Goal: Task Accomplishment & Management: Manage account settings

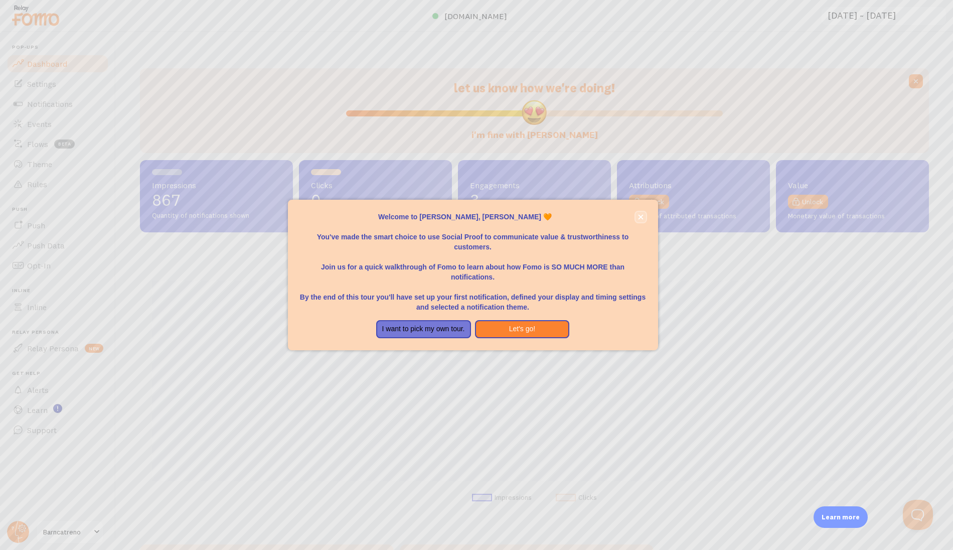
click at [641, 217] on icon "close," at bounding box center [640, 217] width 5 height 5
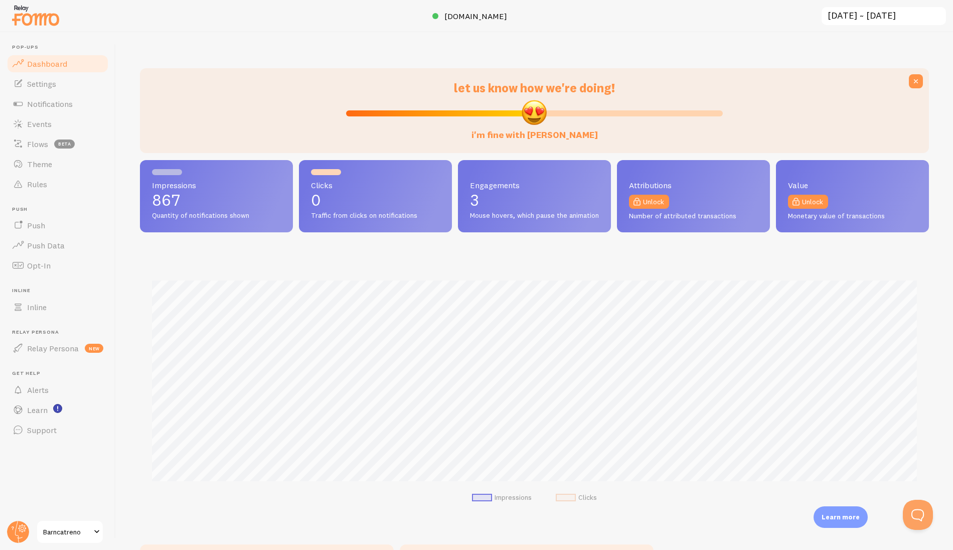
click at [70, 534] on span "Barncatreno" at bounding box center [67, 532] width 48 height 12
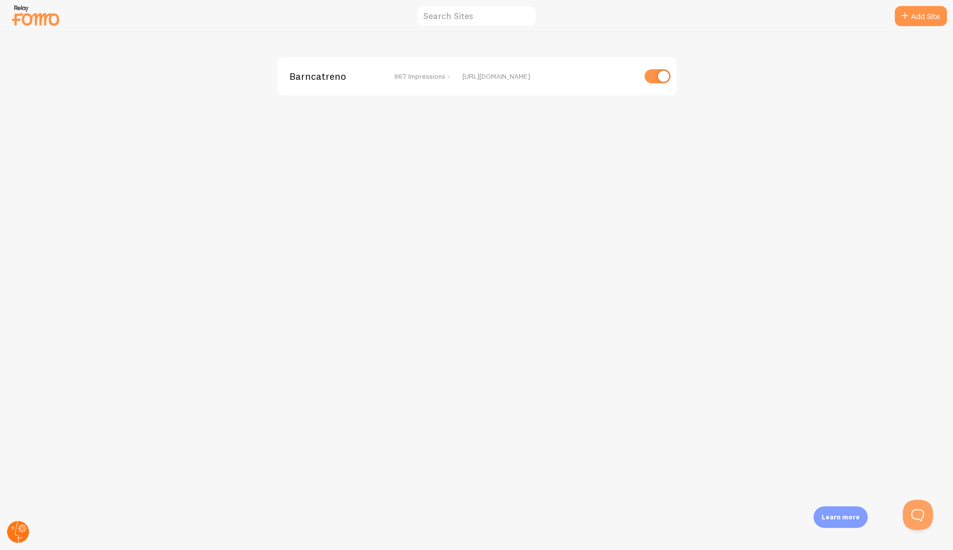
click at [21, 532] on circle at bounding box center [18, 532] width 22 height 22
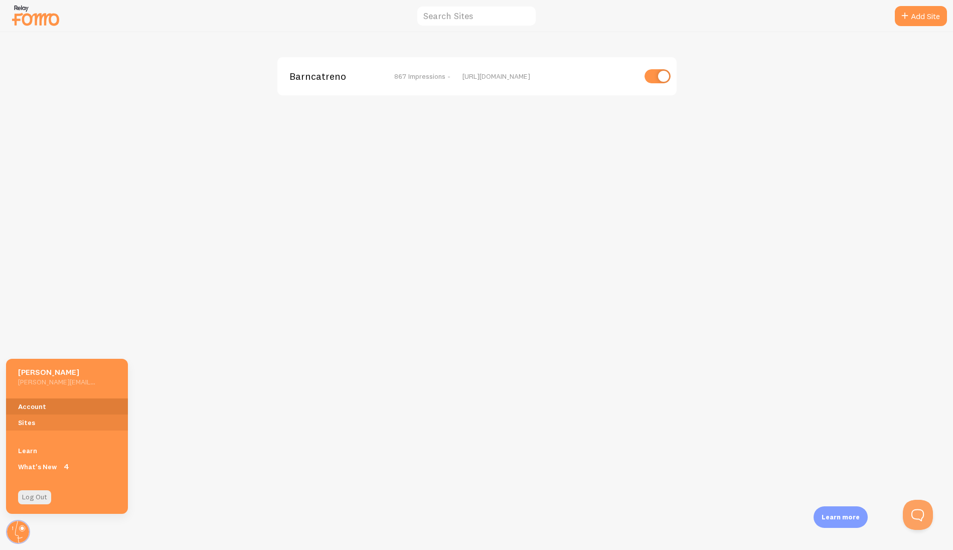
click at [51, 406] on link "Account" at bounding box center [67, 406] width 122 height 16
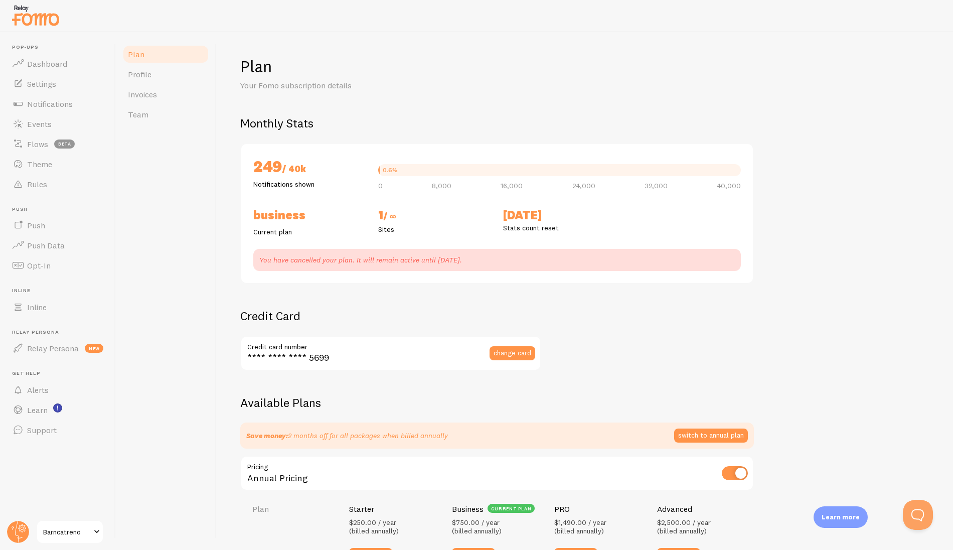
checkbox input "true"
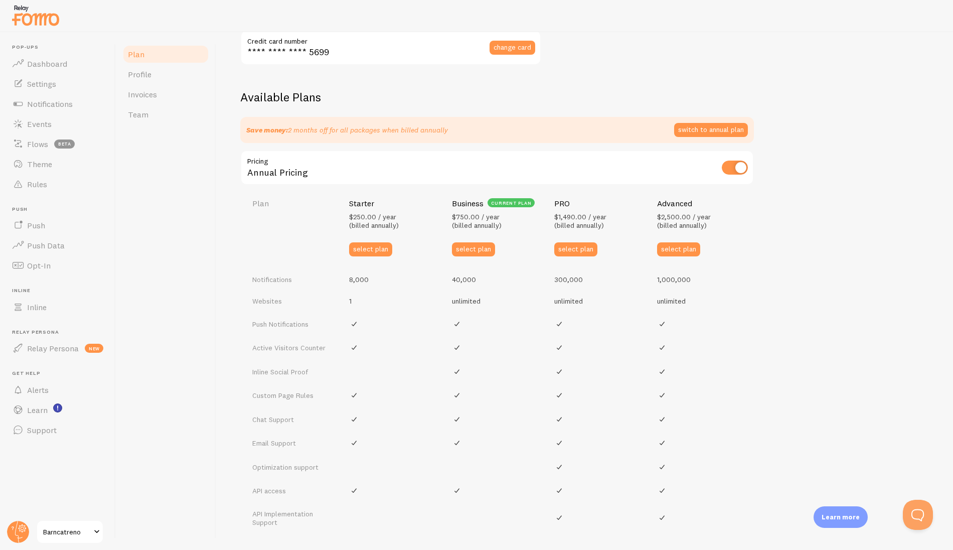
scroll to position [305, 0]
click at [38, 124] on span "Events" at bounding box center [39, 124] width 25 height 10
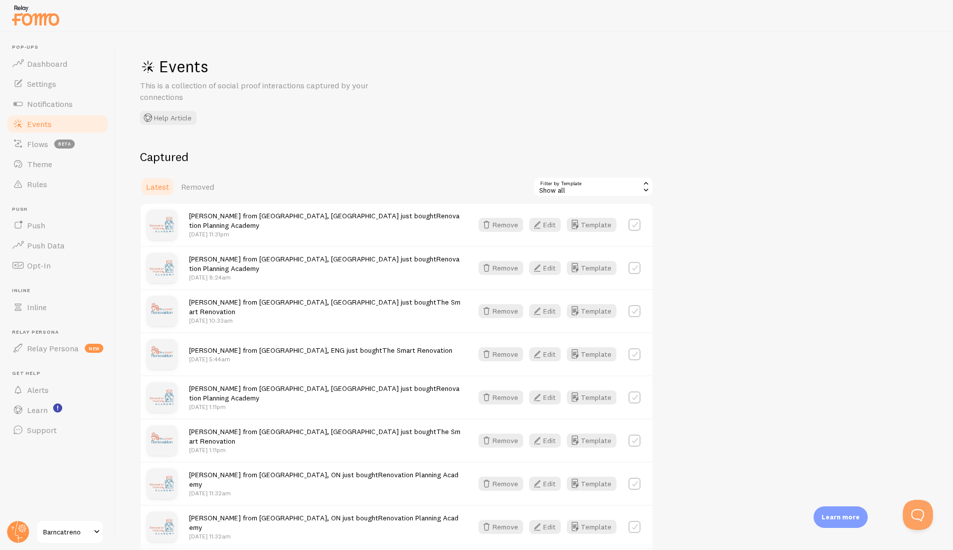
click at [638, 223] on label at bounding box center [635, 225] width 12 height 12
checkbox input "true"
click at [557, 187] on button "Select All" at bounding box center [552, 187] width 39 height 14
checkbox input "true"
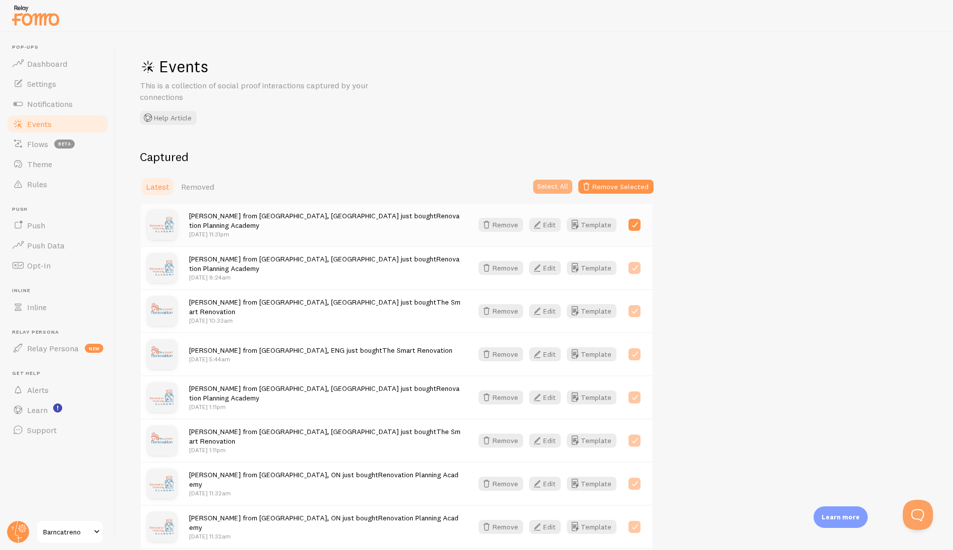
checkbox input "true"
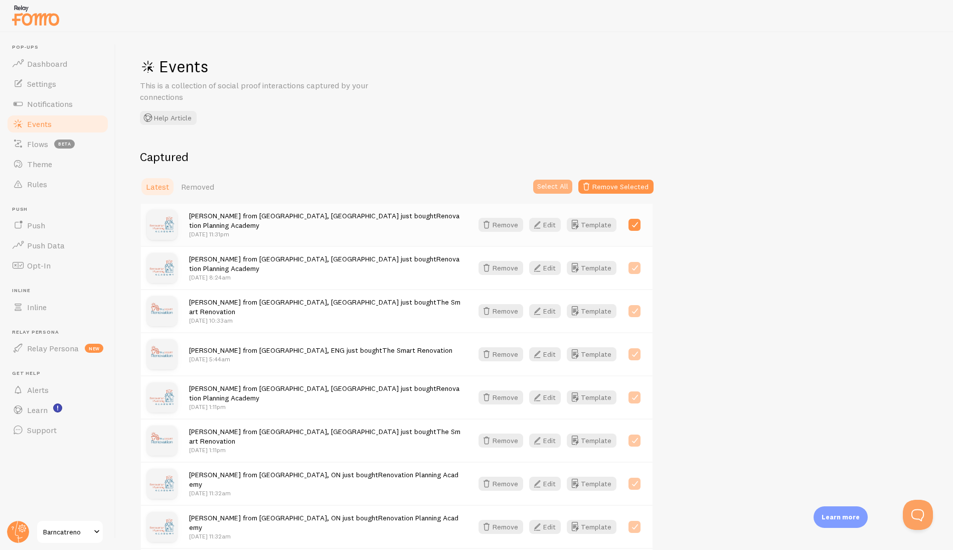
checkbox input "true"
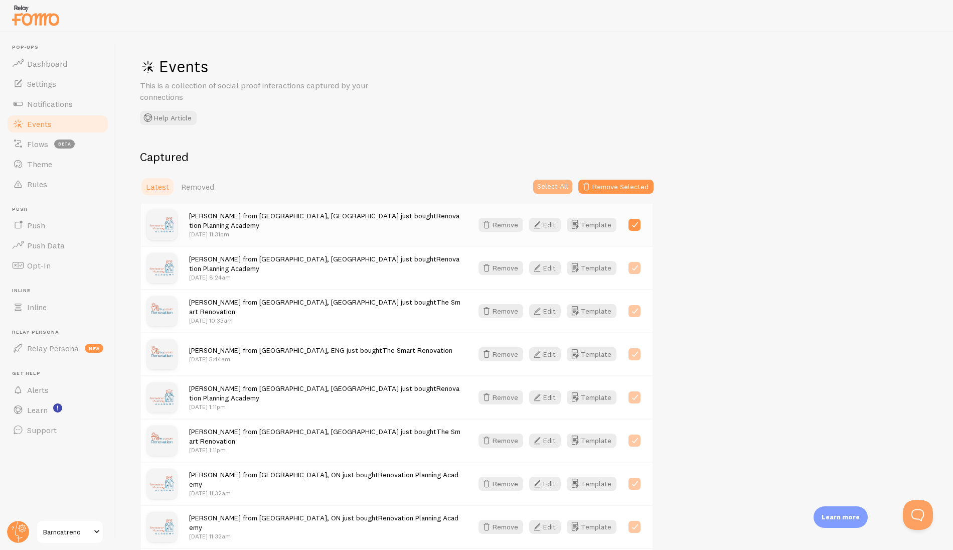
checkbox input "true"
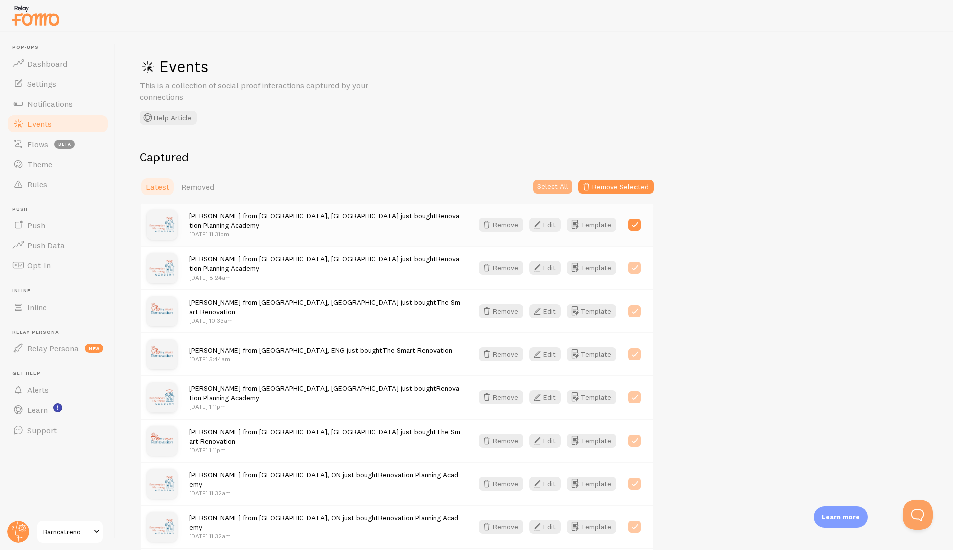
checkbox input "true"
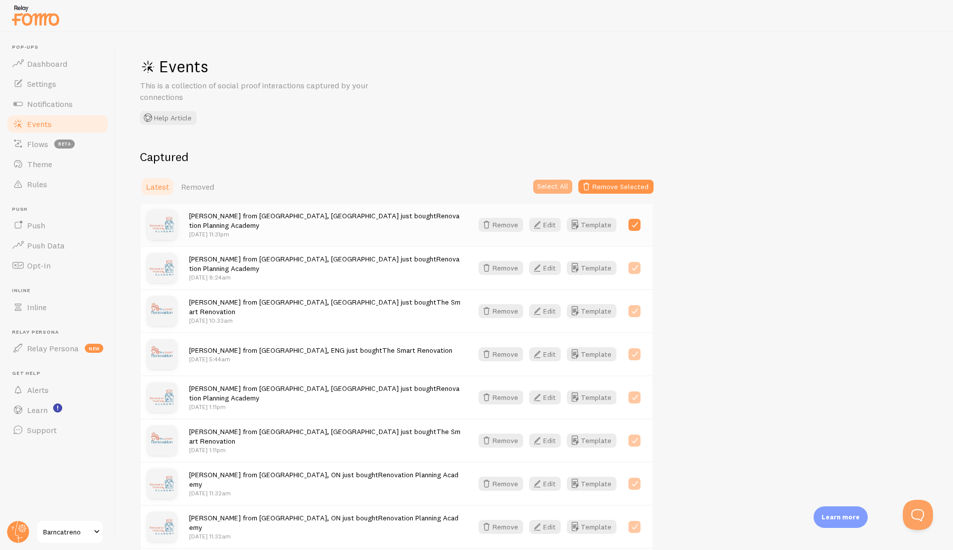
checkbox input "true"
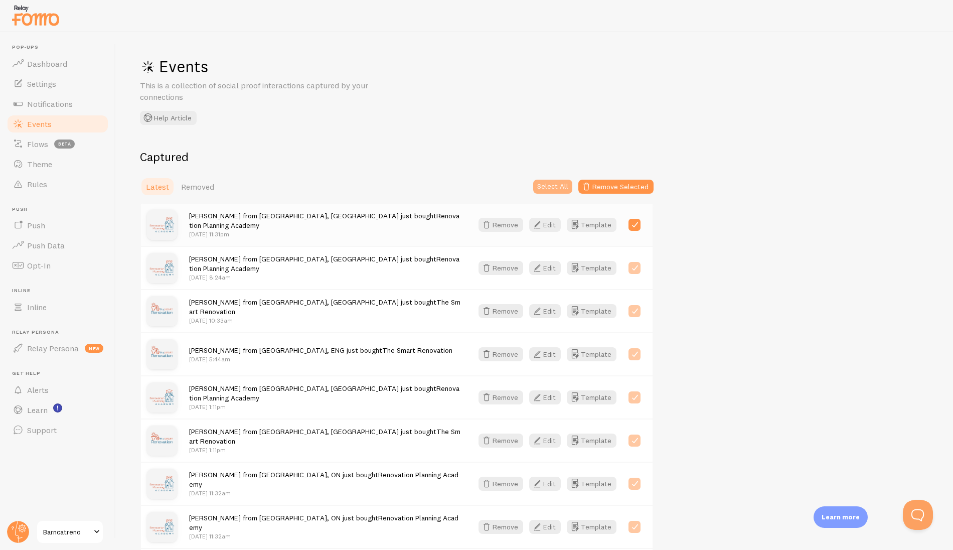
checkbox input "true"
click at [405, 47] on div "Events This is a collection of social proof interactions captured by your conne…" at bounding box center [534, 291] width 837 height 518
click at [551, 183] on button "Select None" at bounding box center [549, 187] width 47 height 14
checkbox input "false"
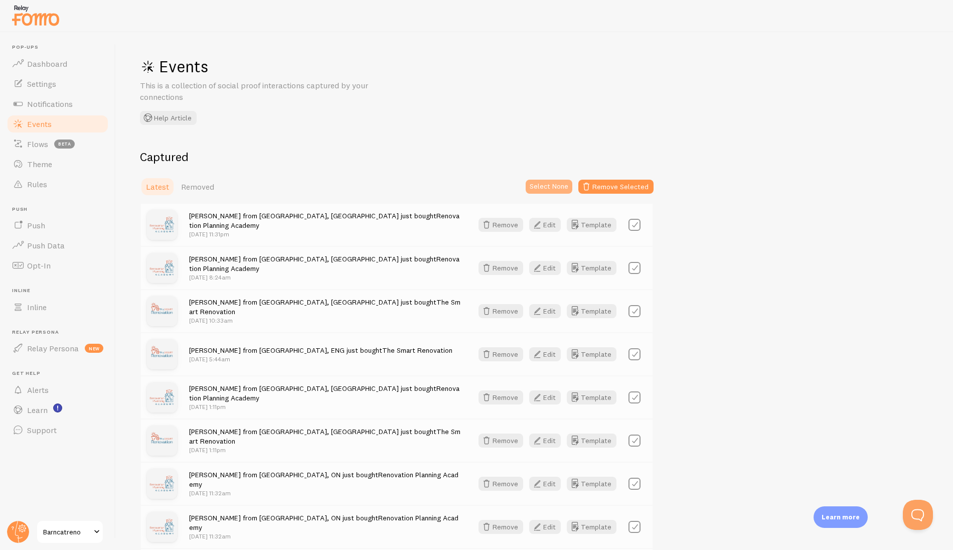
checkbox input "false"
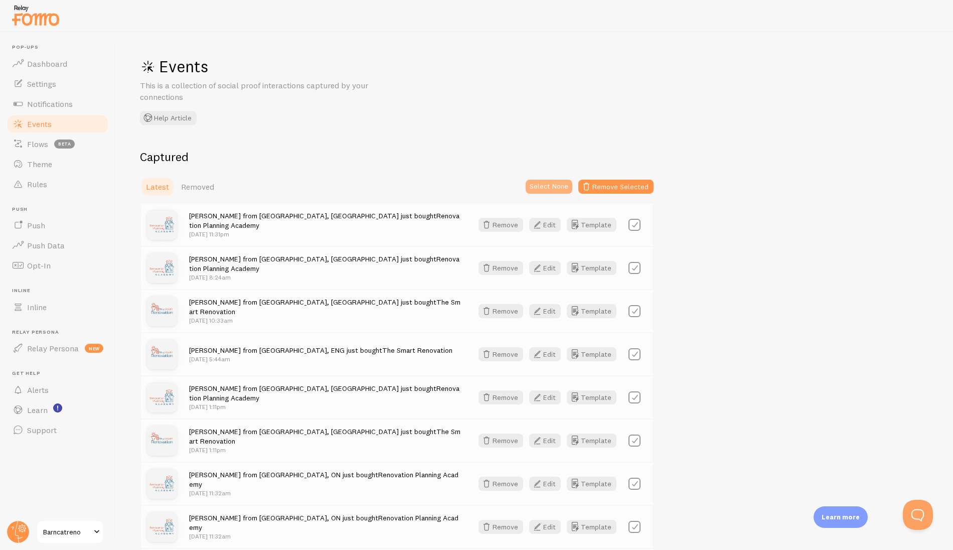
checkbox input "false"
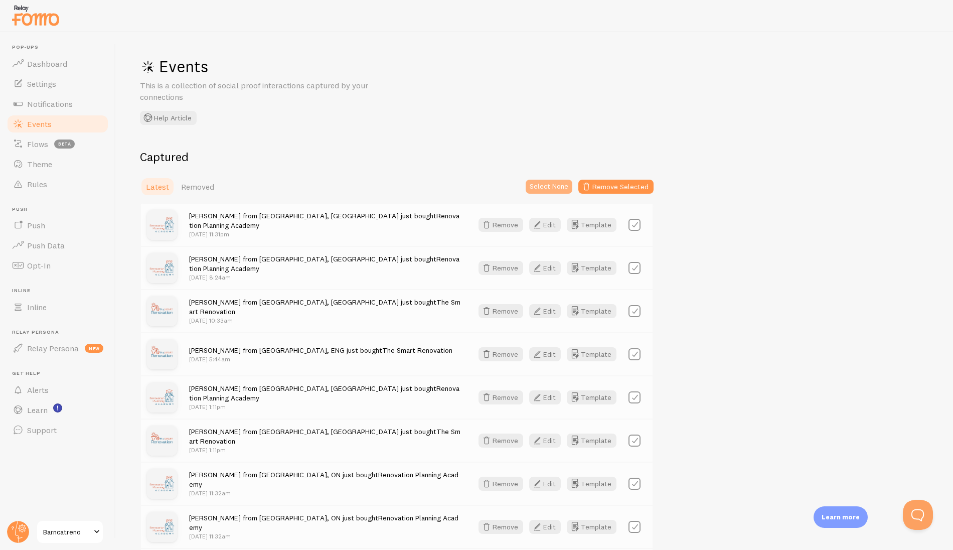
checkbox input "false"
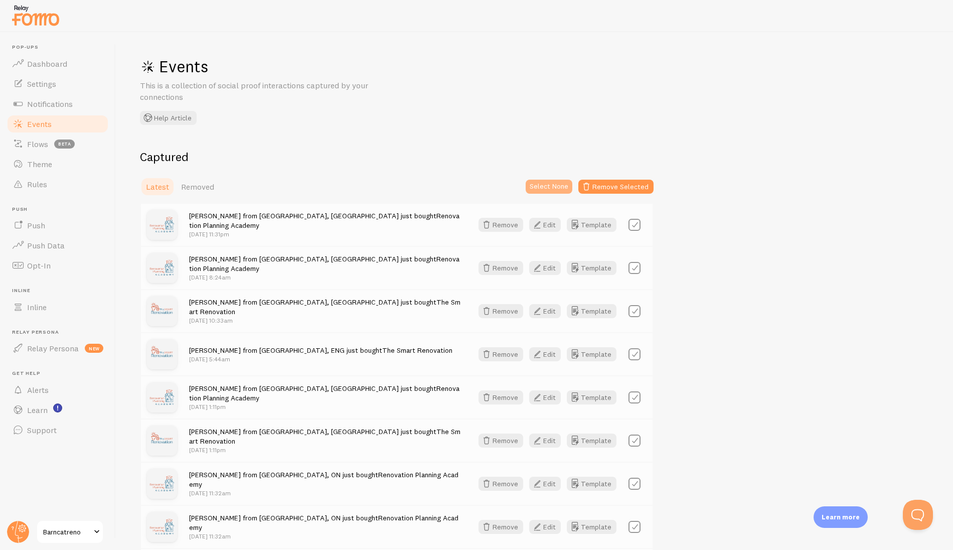
checkbox input "false"
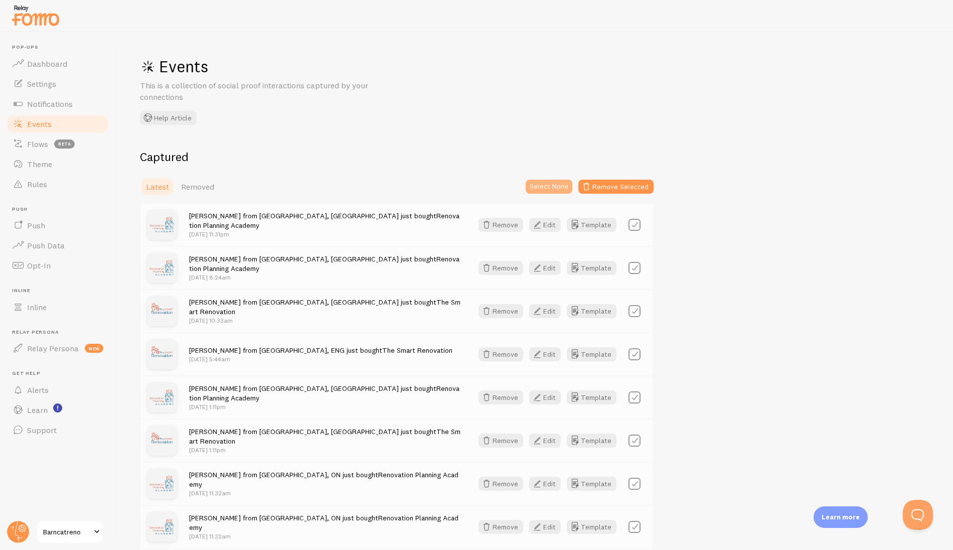
checkbox input "false"
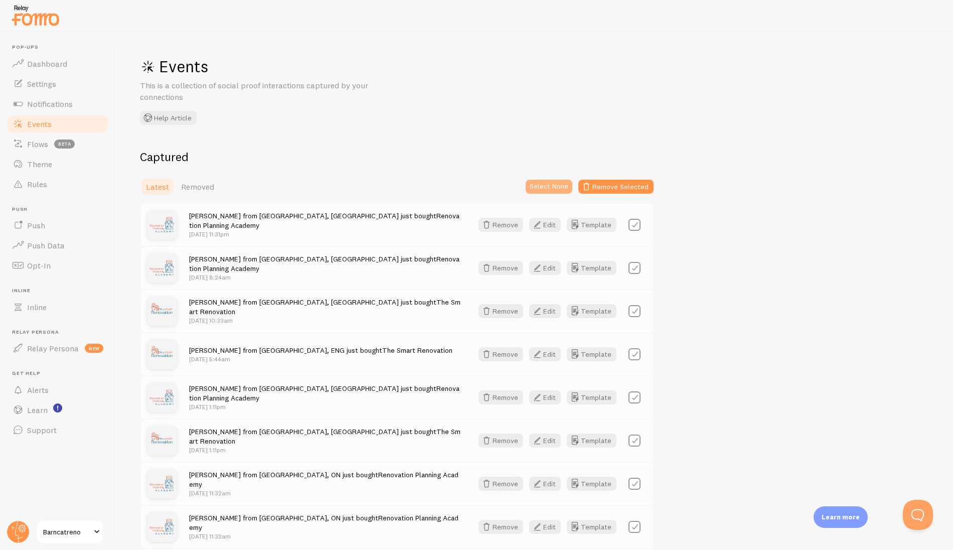
checkbox input "false"
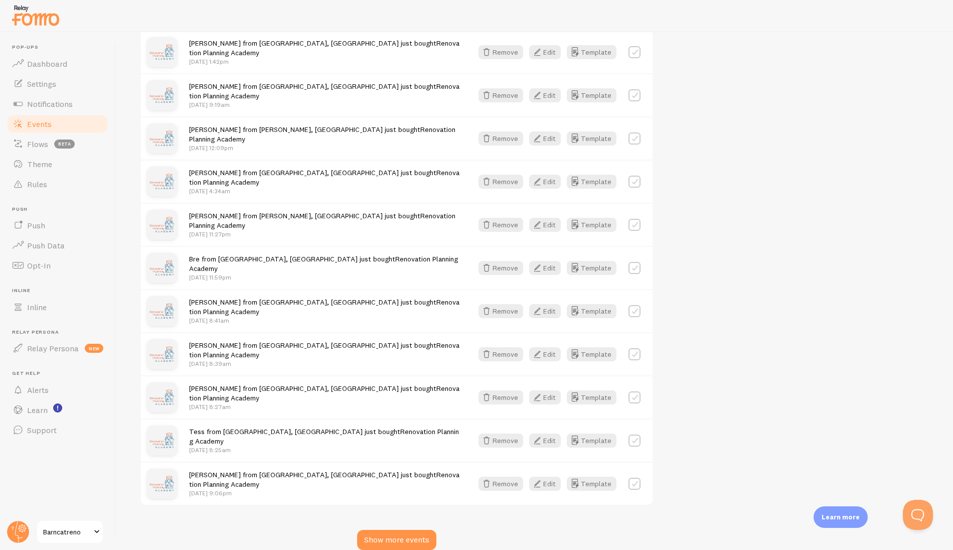
scroll to position [1041, 0]
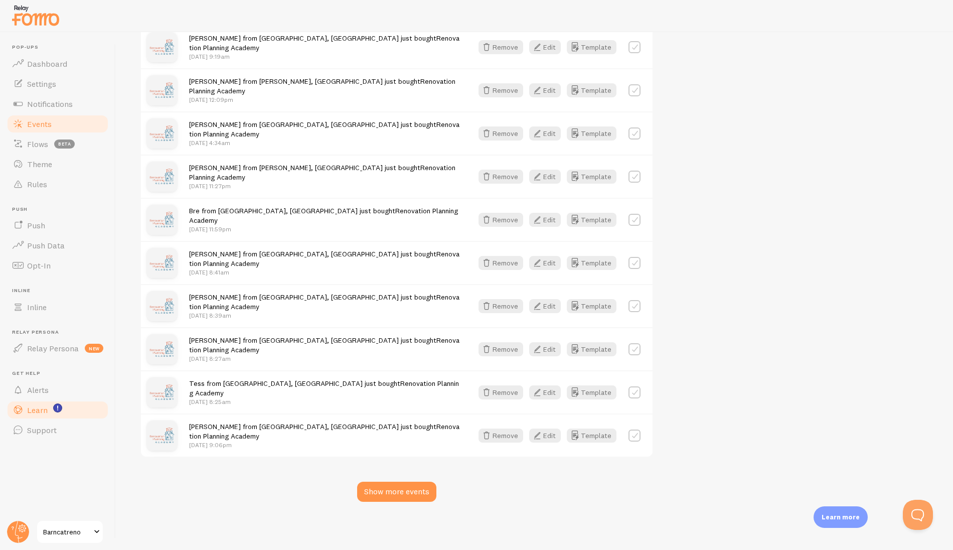
click at [35, 409] on span "Learn" at bounding box center [37, 410] width 21 height 10
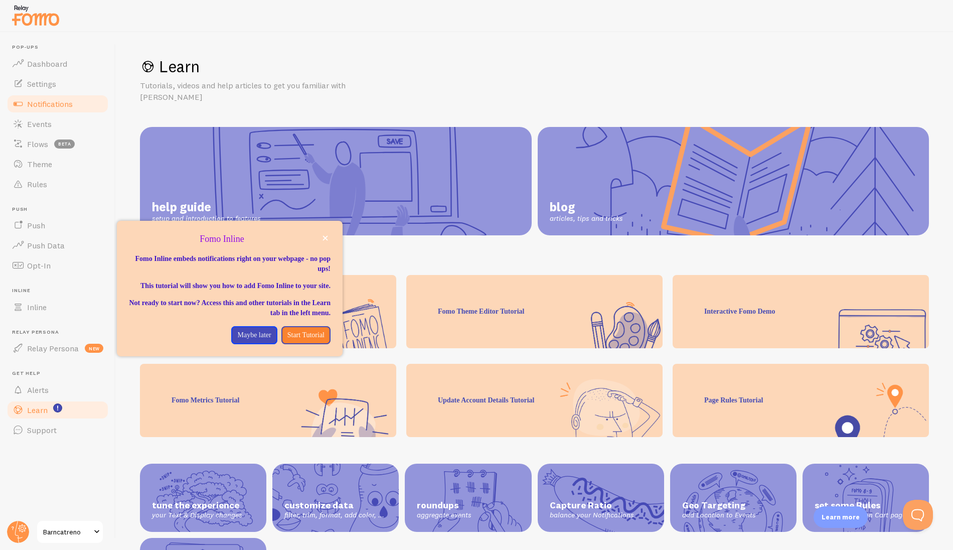
click at [47, 104] on span "Notifications" at bounding box center [50, 104] width 46 height 10
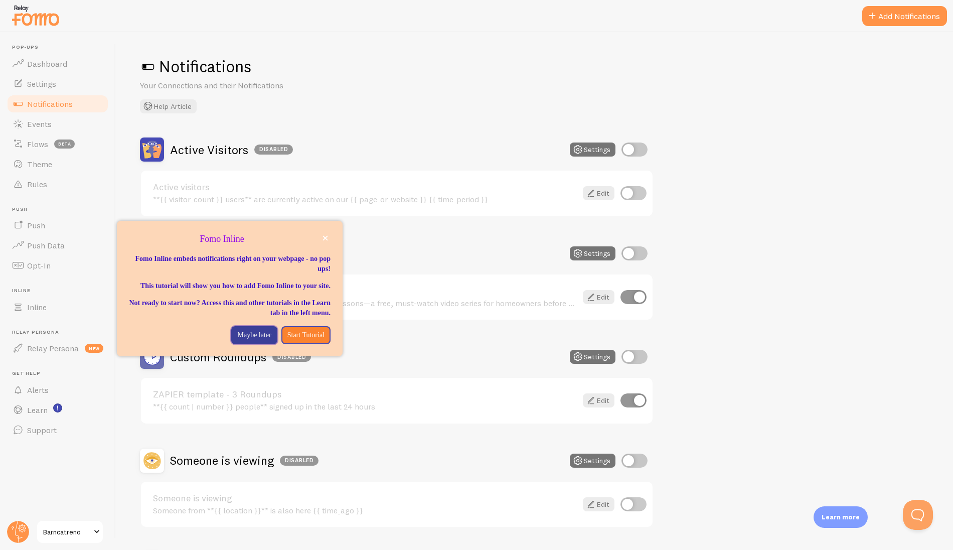
click at [242, 340] on p "Maybe later" at bounding box center [254, 335] width 34 height 10
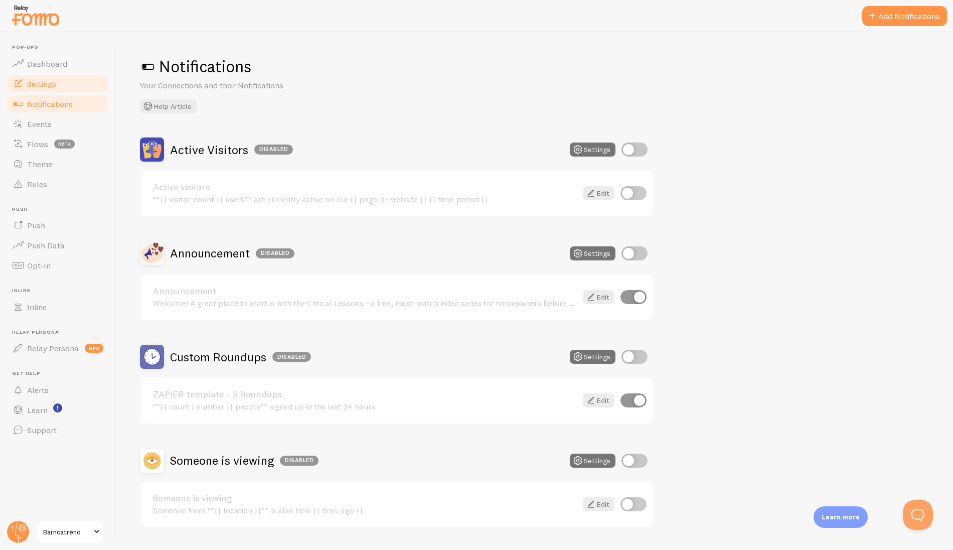
click at [45, 80] on span "Settings" at bounding box center [41, 84] width 29 height 10
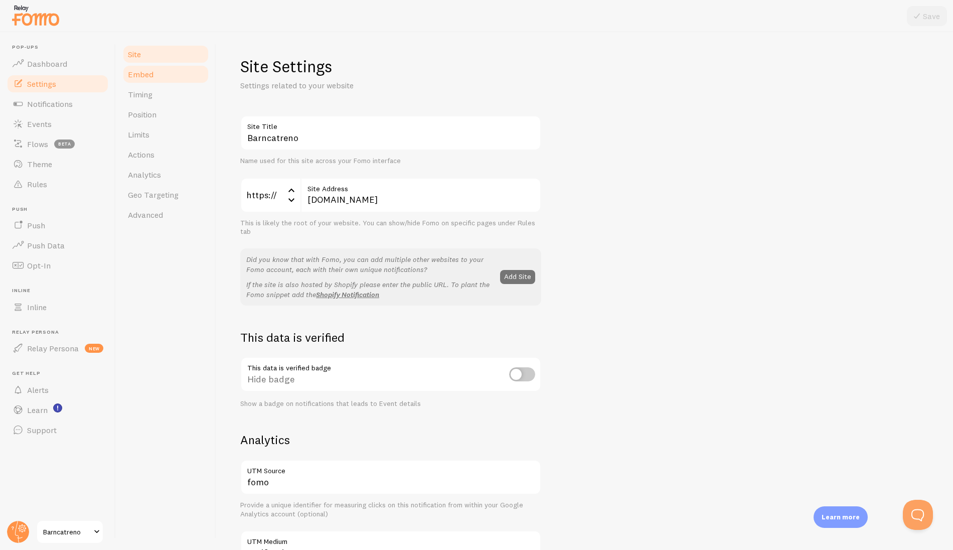
click at [157, 74] on link "Embed" at bounding box center [166, 74] width 88 height 20
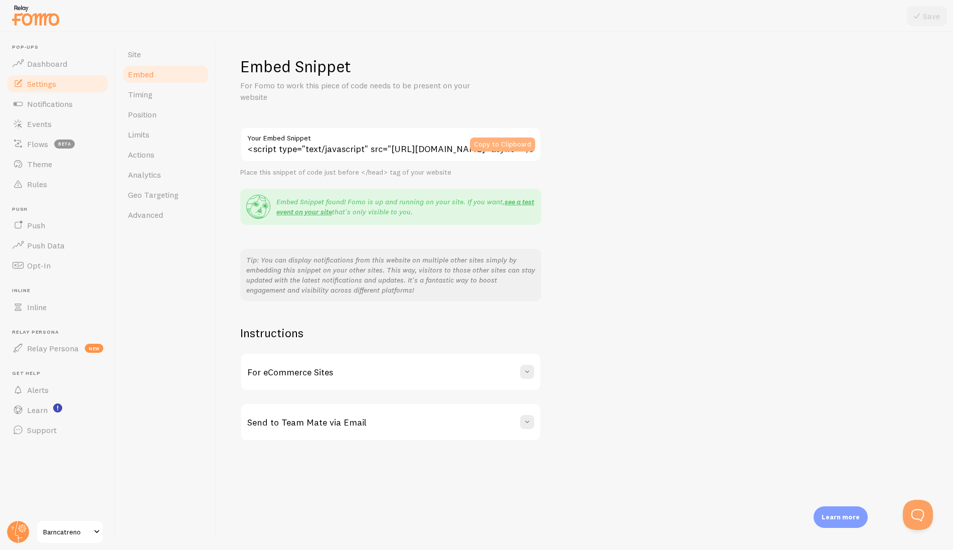
click at [497, 146] on button "Copy to Clipboard" at bounding box center [502, 144] width 65 height 14
click at [37, 128] on span "Events" at bounding box center [39, 124] width 25 height 10
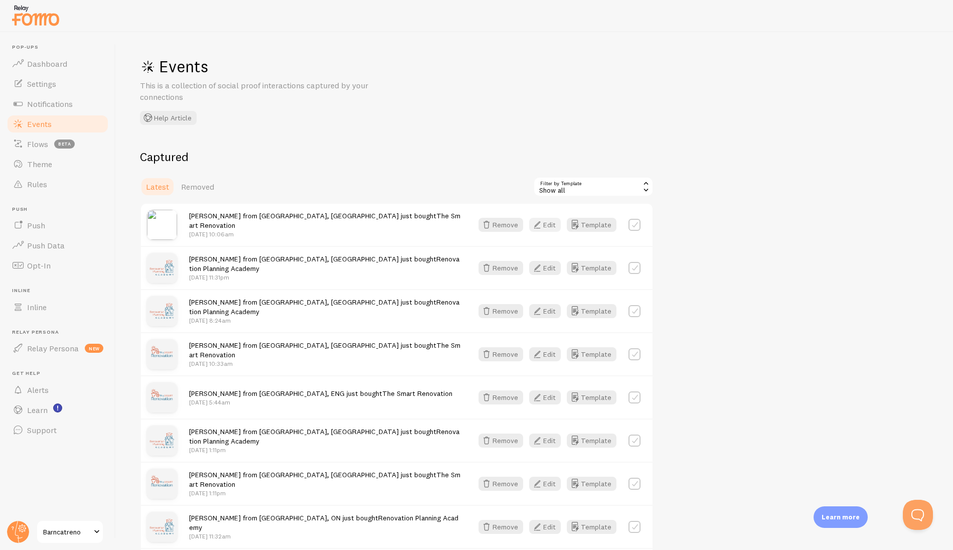
click at [546, 228] on button "Edit" at bounding box center [545, 225] width 32 height 14
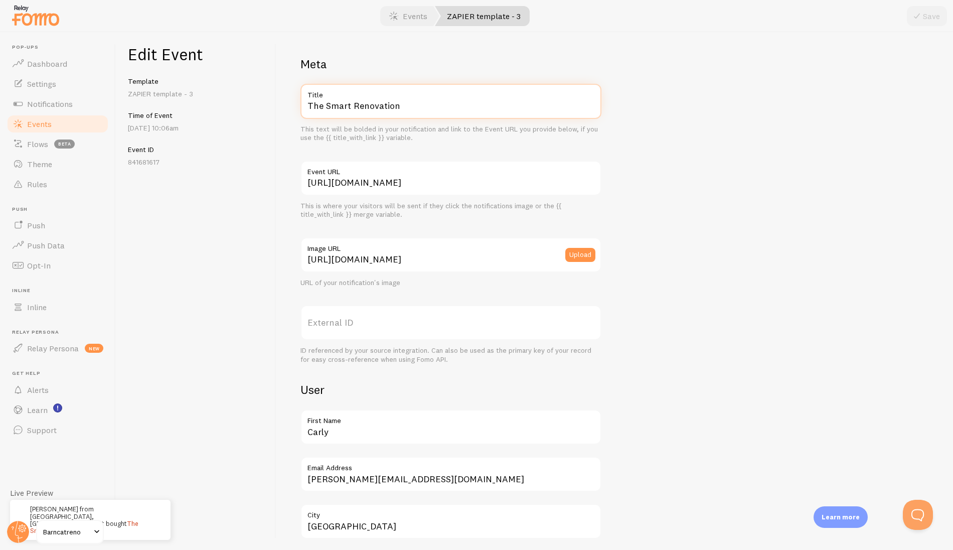
drag, startPoint x: 326, startPoint y: 105, endPoint x: 461, endPoint y: 119, distance: 136.3
click at [461, 119] on div "The Smart Renovation Title This text will be bolded in your notification and li…" at bounding box center [451, 113] width 301 height 59
type input "The 7-Day Layout Challenge"
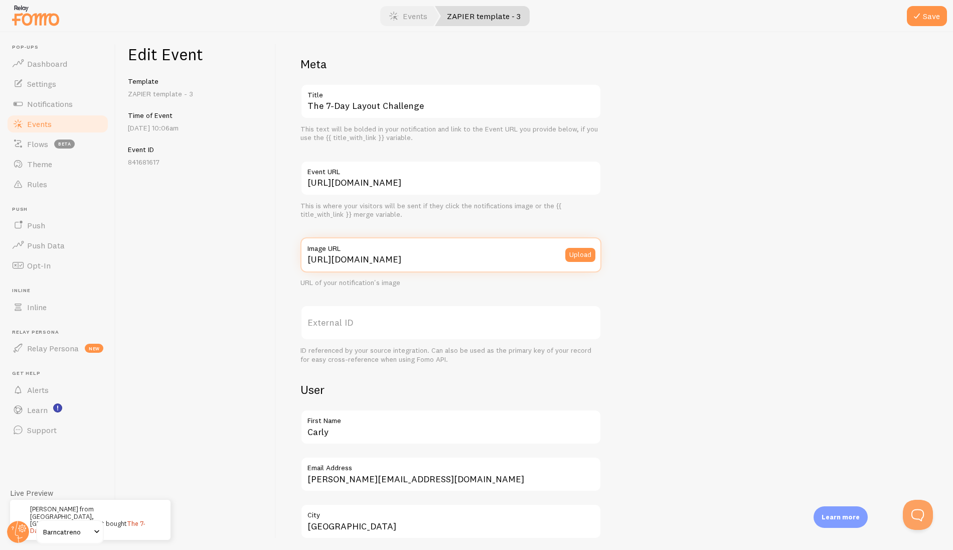
click at [501, 262] on input "[URL][DOMAIN_NAME]" at bounding box center [451, 254] width 301 height 35
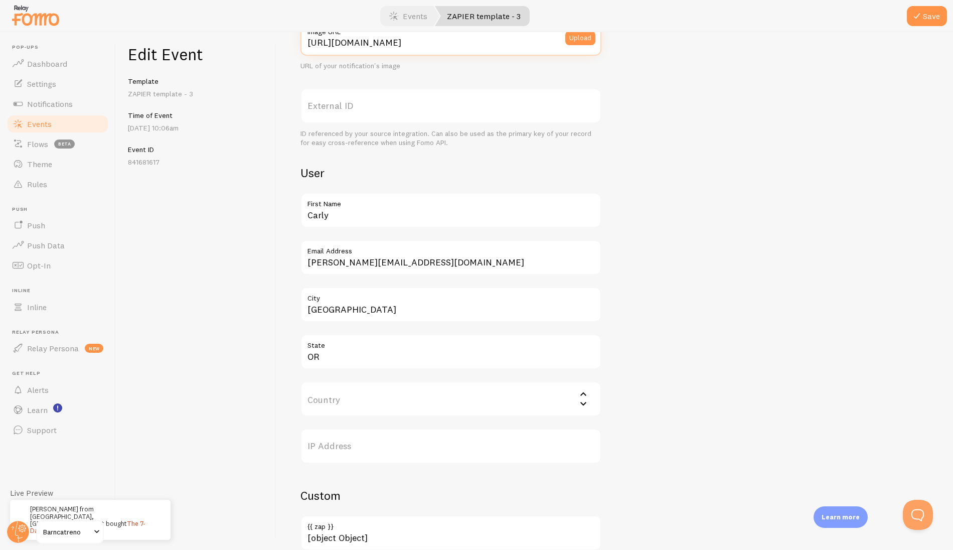
scroll to position [218, 0]
type input "[URL][DOMAIN_NAME]"
click at [916, 18] on icon "submit" at bounding box center [917, 16] width 12 height 12
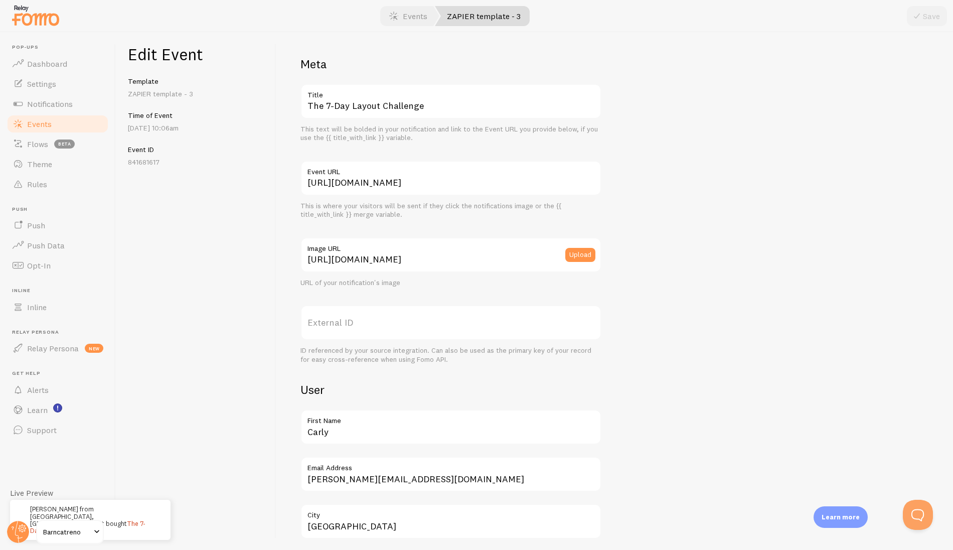
click at [43, 119] on span "Events" at bounding box center [39, 124] width 25 height 10
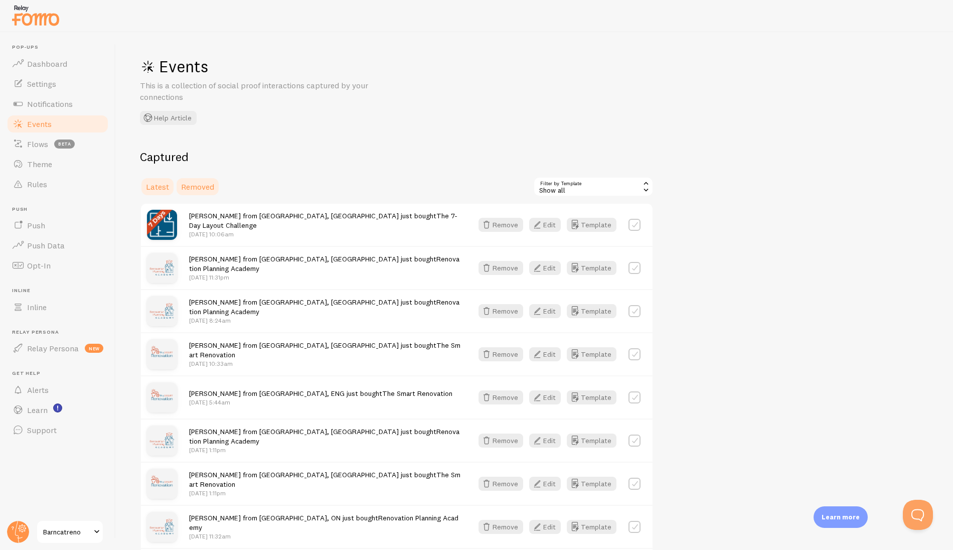
click at [201, 186] on span "Removed" at bounding box center [197, 187] width 33 height 10
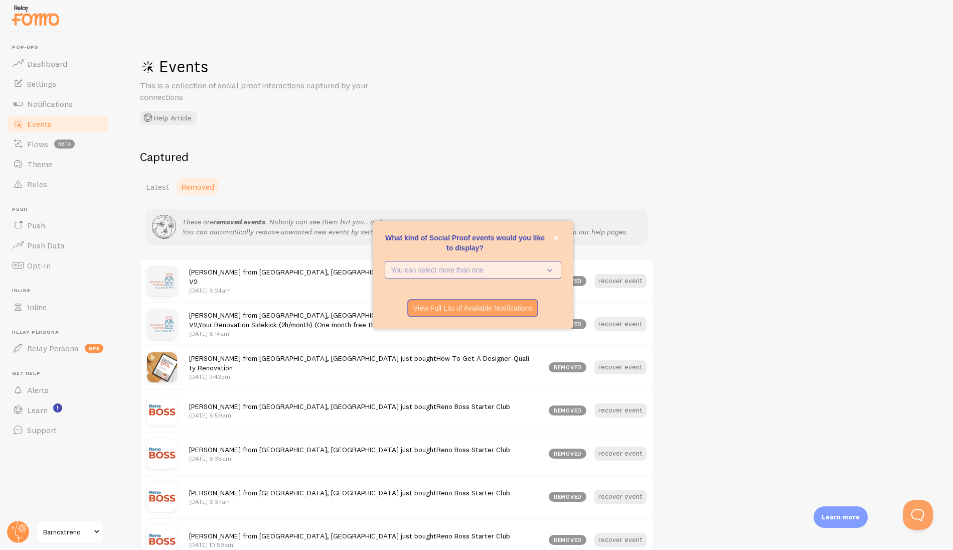
click at [445, 269] on p "You can select more than one" at bounding box center [466, 270] width 150 height 10
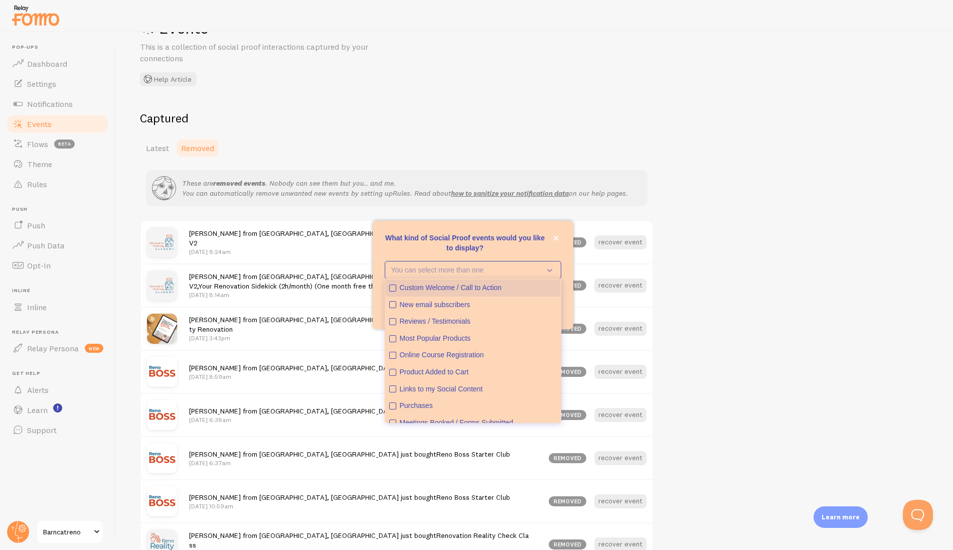
scroll to position [37, 0]
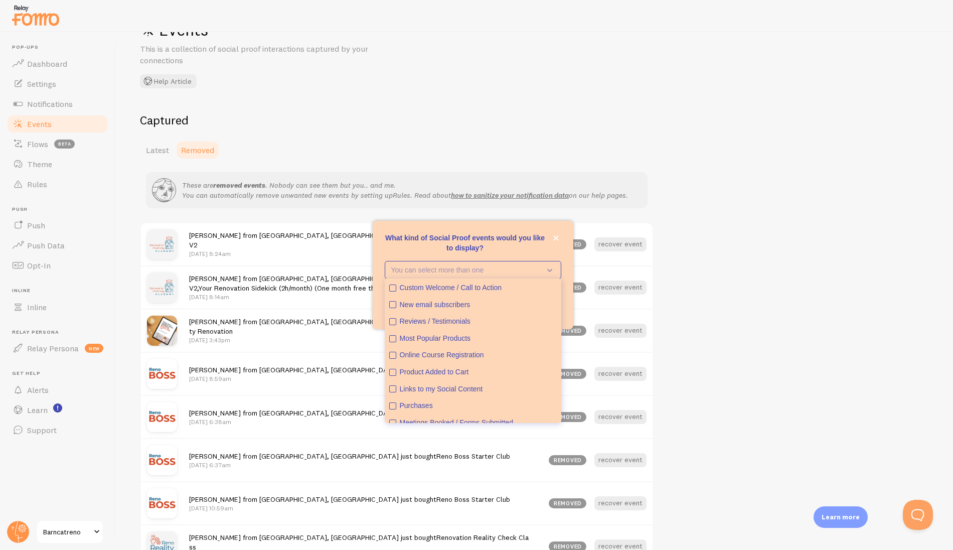
click at [499, 91] on div "Events This is a collection of social proof interactions captured by your conne…" at bounding box center [534, 291] width 837 height 518
click at [556, 238] on icon "close," at bounding box center [555, 238] width 5 height 5
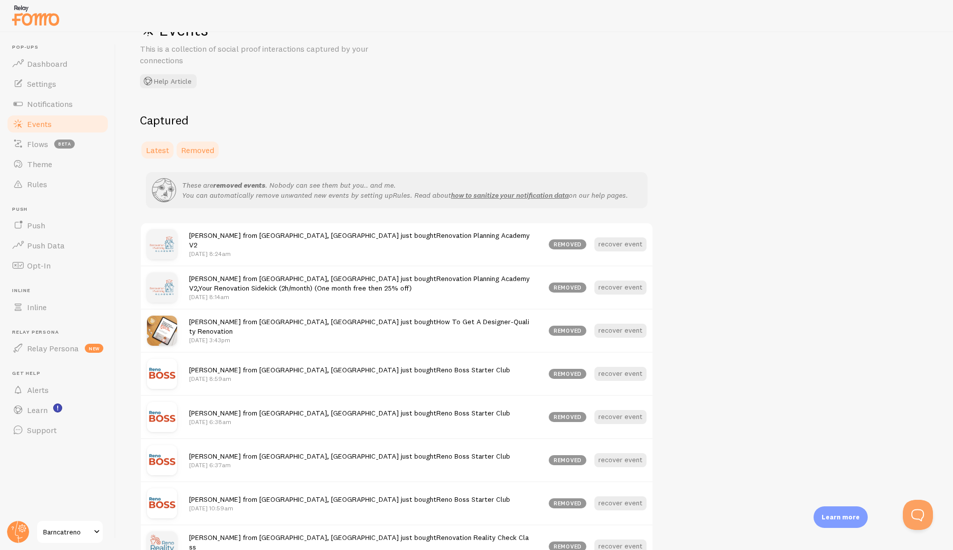
click at [163, 151] on span "Latest" at bounding box center [157, 150] width 23 height 10
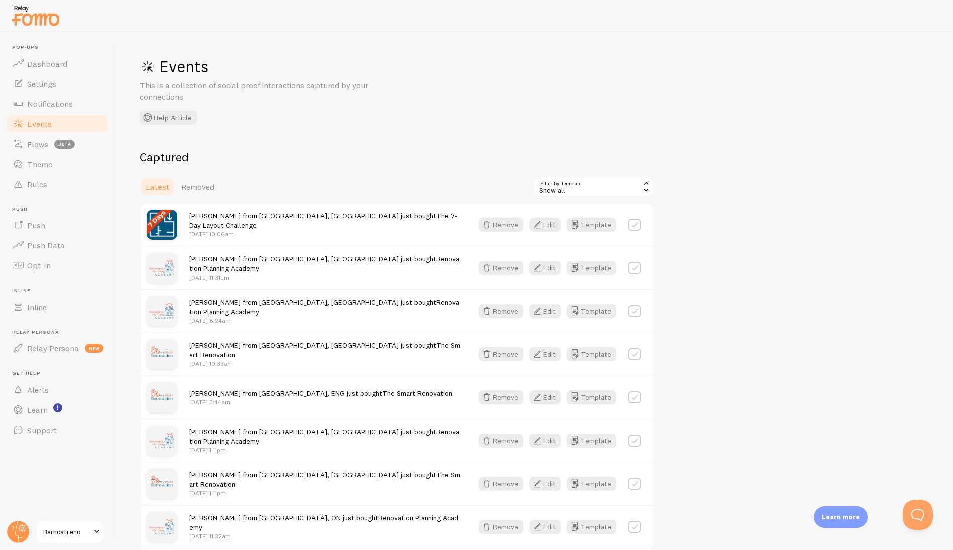
click at [635, 268] on label at bounding box center [635, 268] width 12 height 12
checkbox input "true"
click at [552, 184] on button "Select All" at bounding box center [552, 187] width 39 height 14
checkbox input "true"
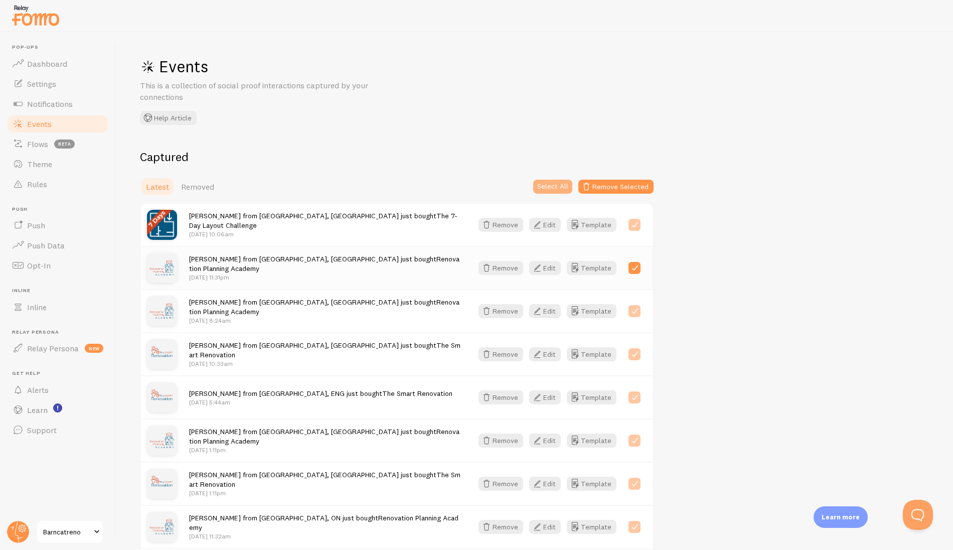
checkbox input "true"
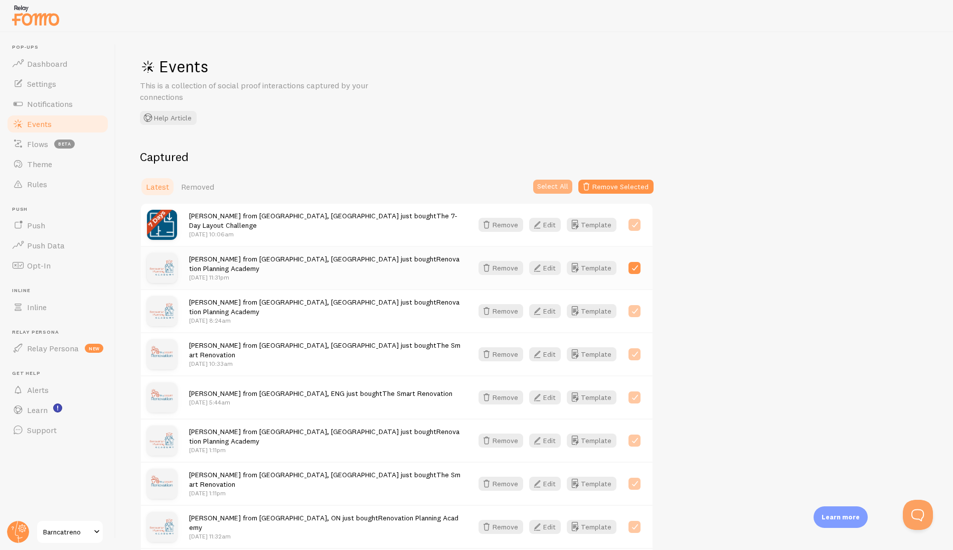
checkbox input "true"
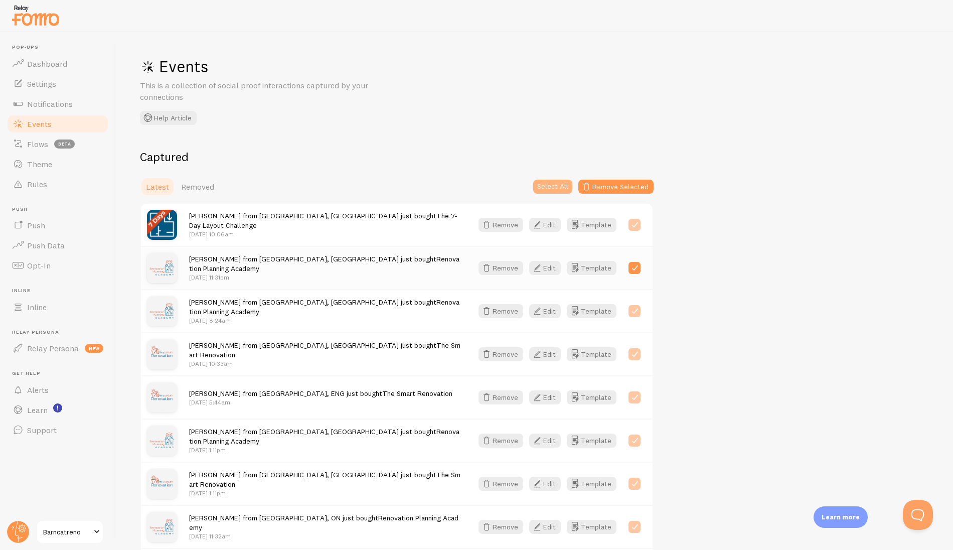
checkbox input "true"
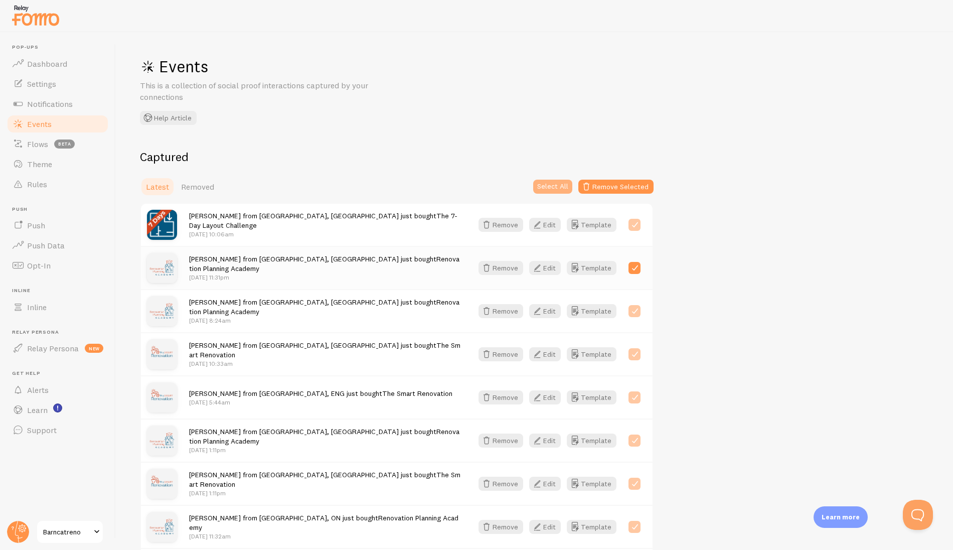
checkbox input "true"
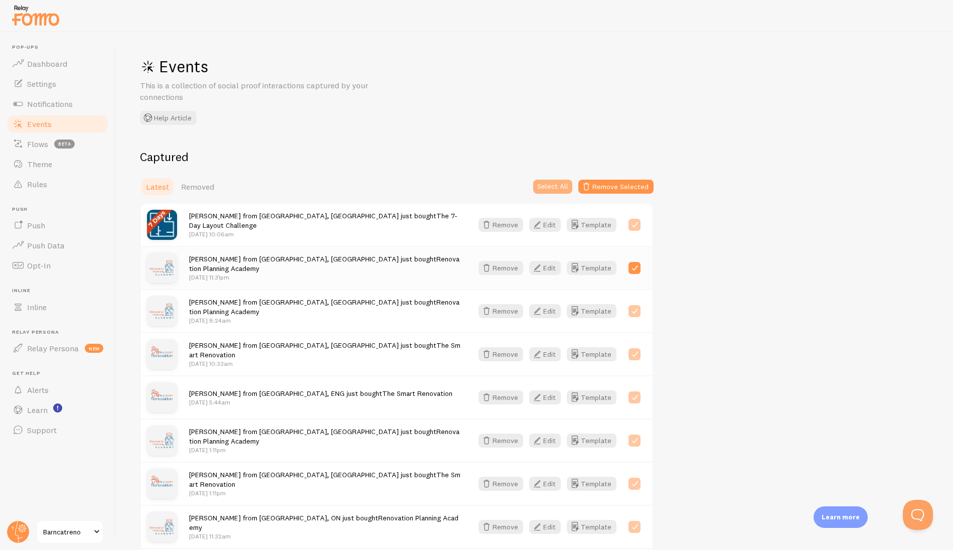
checkbox input "true"
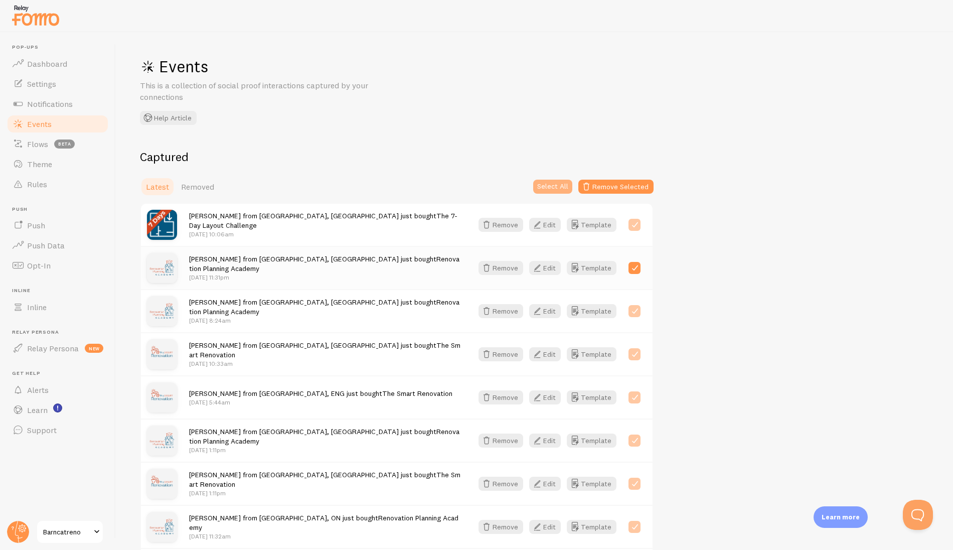
checkbox input "true"
click at [637, 224] on label at bounding box center [635, 225] width 12 height 12
click at [622, 187] on button "Remove Selected" at bounding box center [616, 187] width 75 height 14
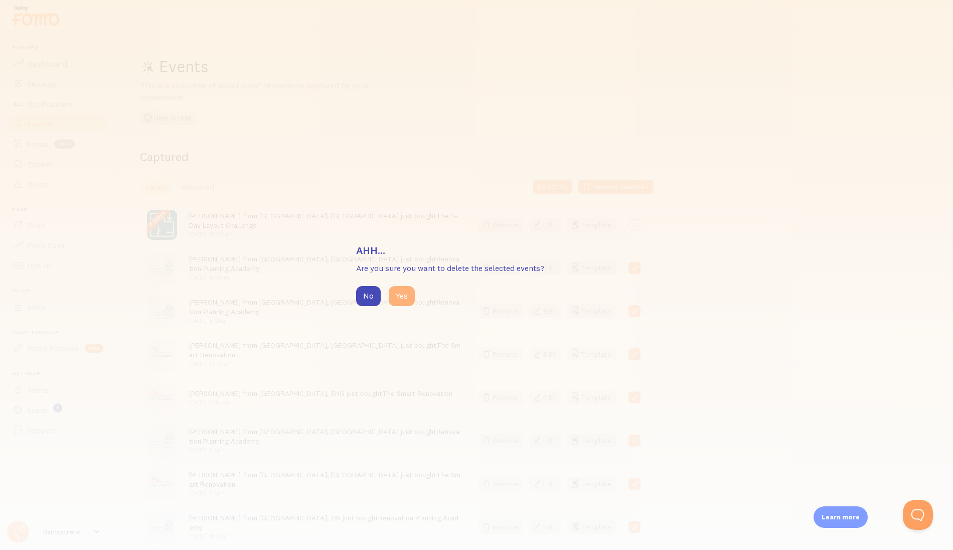
click at [401, 296] on button "Yes" at bounding box center [402, 296] width 26 height 20
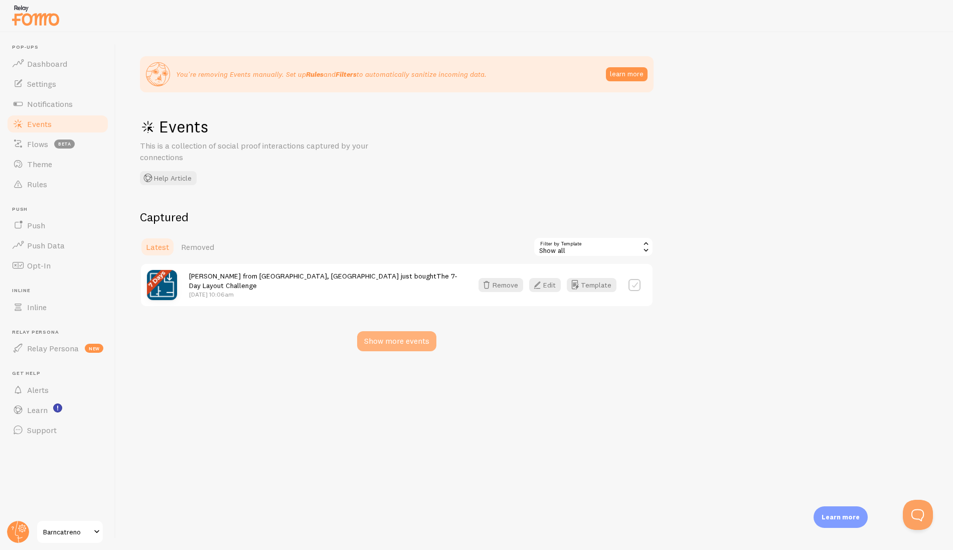
click at [396, 340] on div "Show more events" at bounding box center [396, 341] width 79 height 20
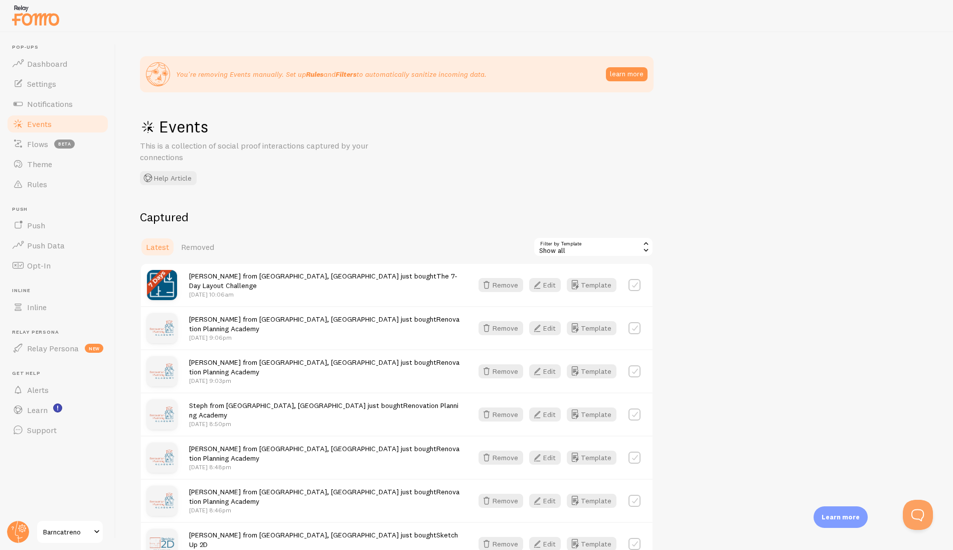
click at [634, 289] on label at bounding box center [635, 285] width 12 height 12
checkbox input "true"
click at [544, 250] on button "Select All" at bounding box center [552, 247] width 39 height 14
checkbox input "true"
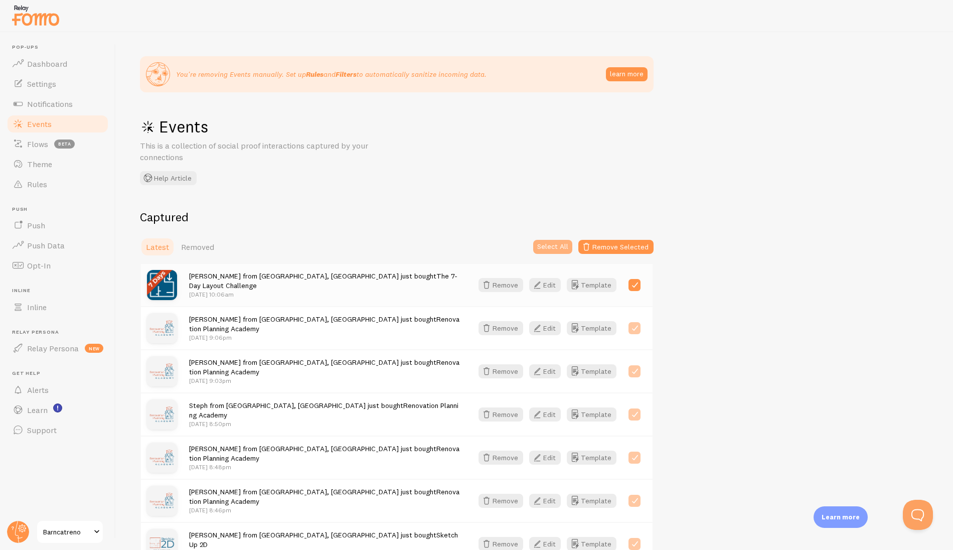
checkbox input "true"
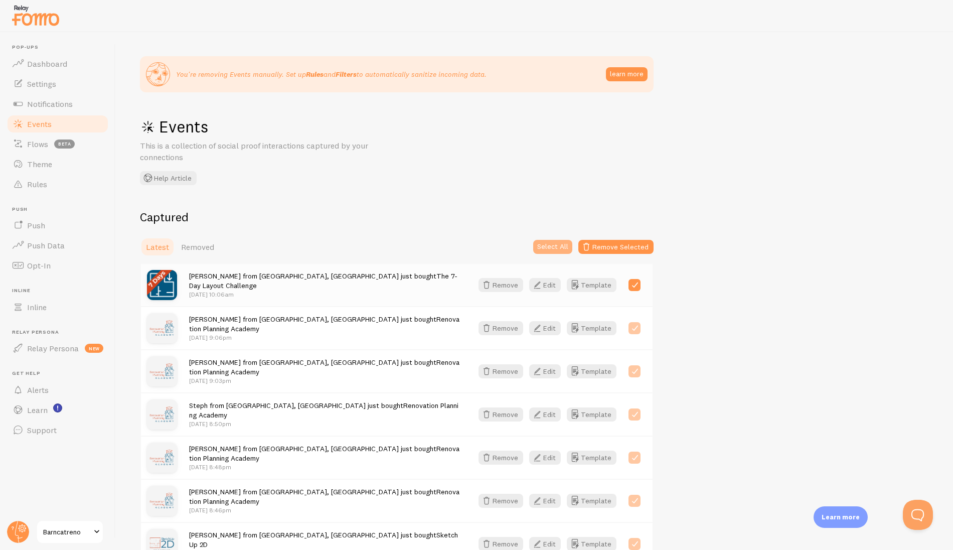
checkbox input "true"
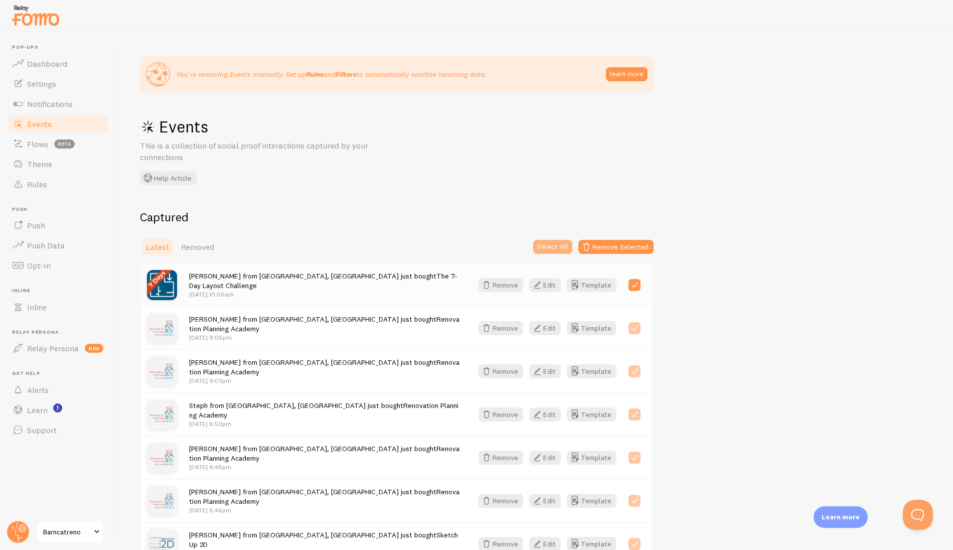
checkbox input "true"
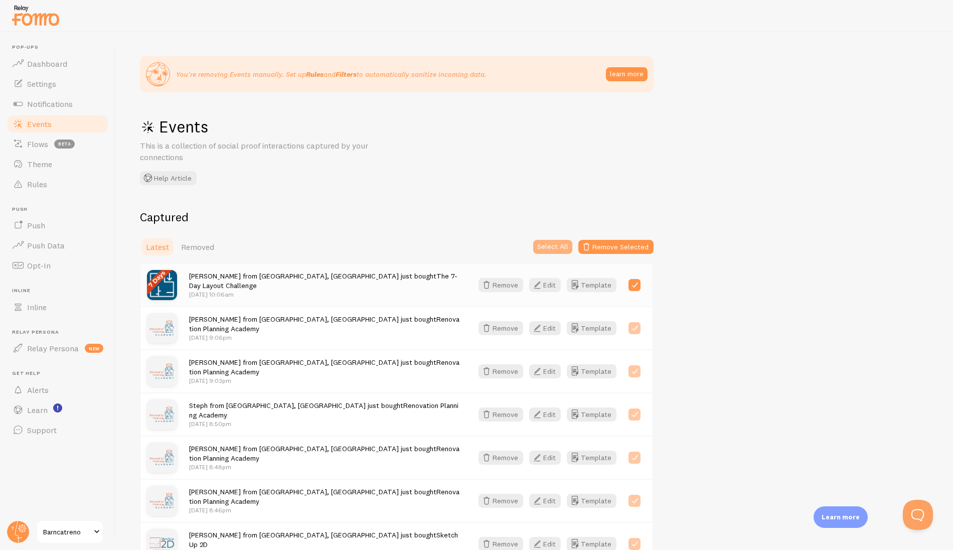
checkbox input "true"
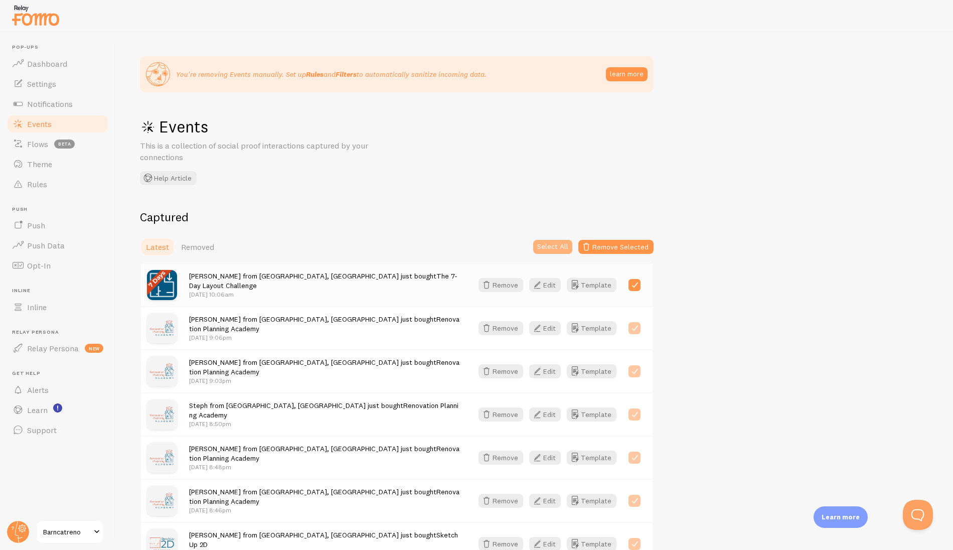
checkbox input "true"
click at [631, 281] on label at bounding box center [635, 285] width 12 height 12
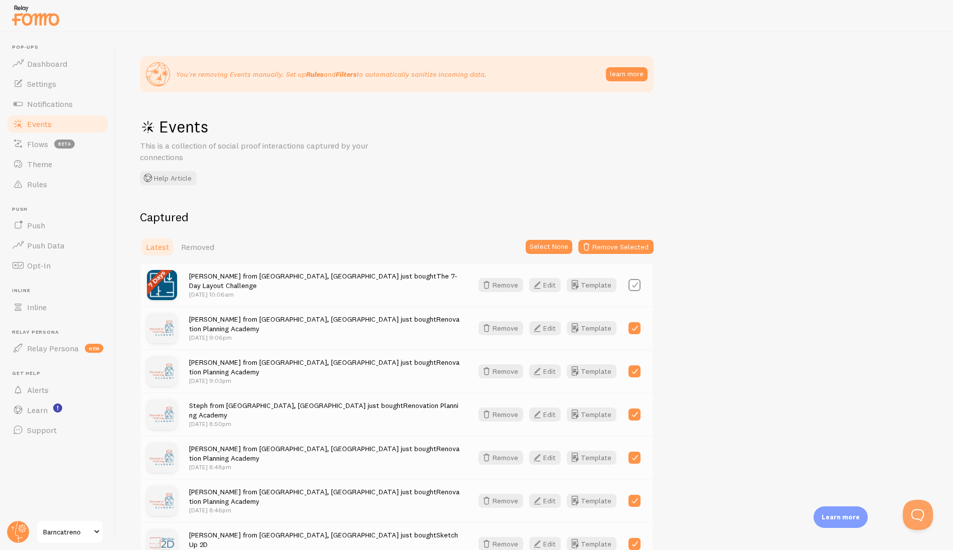
checkbox input "false"
click at [627, 244] on button "Remove Selected" at bounding box center [616, 247] width 75 height 14
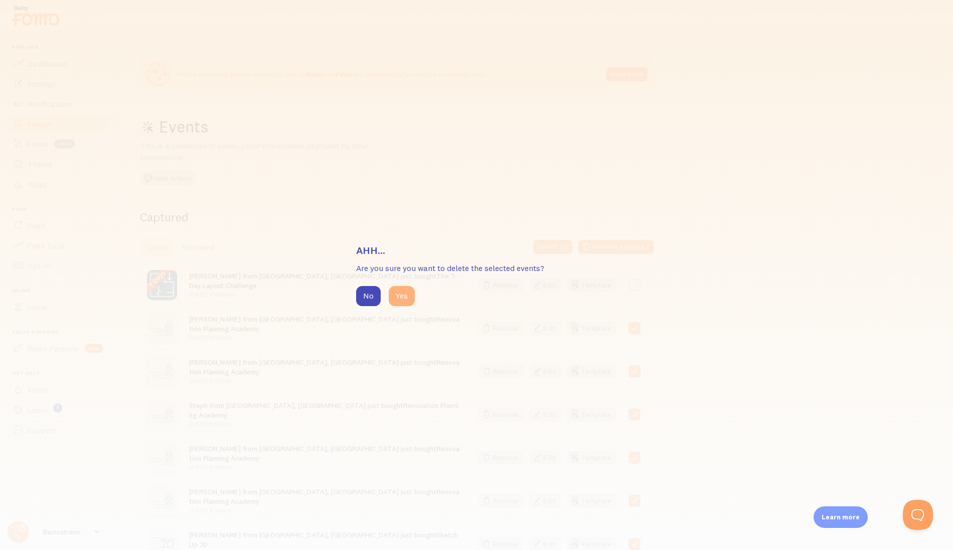
click at [402, 298] on button "Yes" at bounding box center [402, 296] width 26 height 20
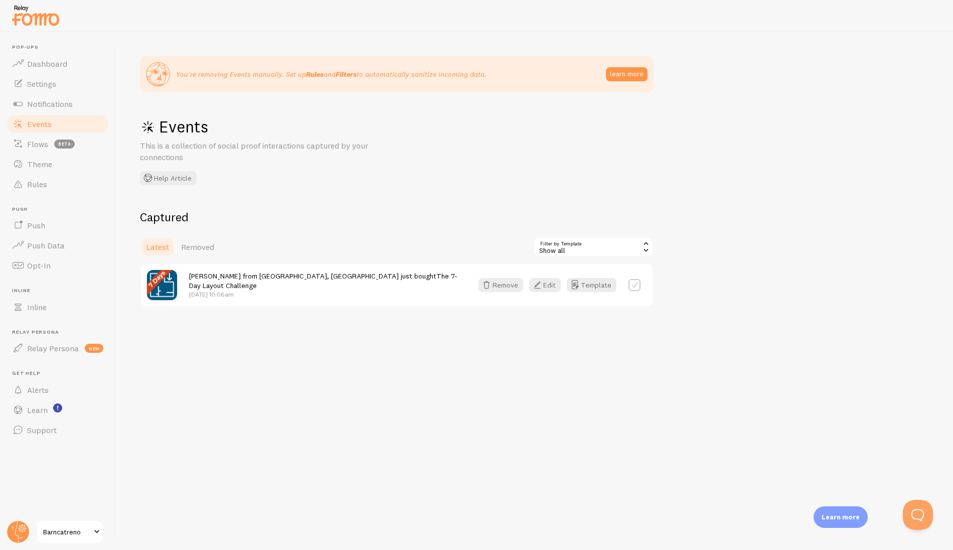
click at [404, 396] on div "You're removing Events manually. Set up Rules and Filters to automatically sani…" at bounding box center [534, 291] width 837 height 518
click at [551, 249] on div "Show all" at bounding box center [593, 247] width 120 height 20
click at [551, 270] on li "Show all" at bounding box center [593, 274] width 118 height 15
click at [411, 213] on h2 "Captured" at bounding box center [397, 217] width 514 height 16
click at [185, 242] on span "Removed" at bounding box center [197, 247] width 33 height 10
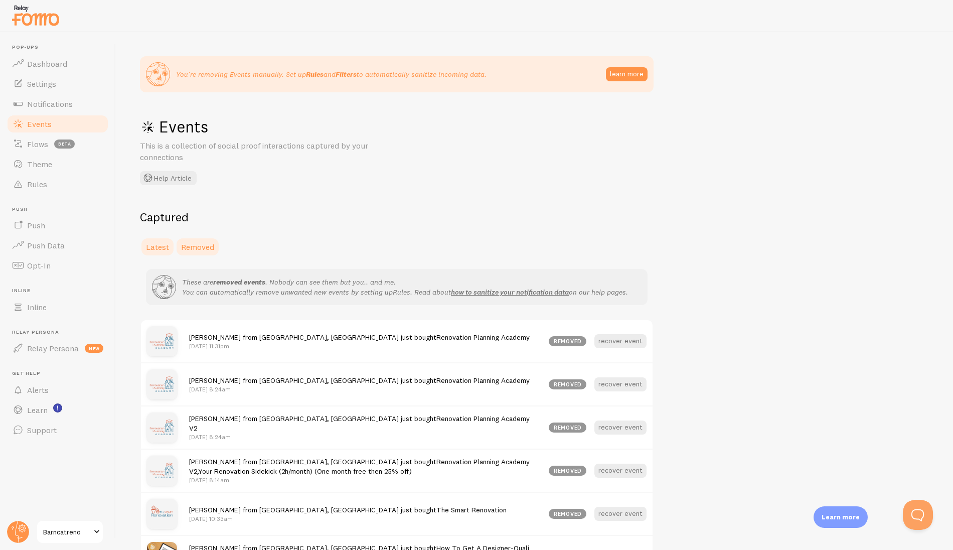
click at [162, 245] on span "Latest" at bounding box center [157, 247] width 23 height 10
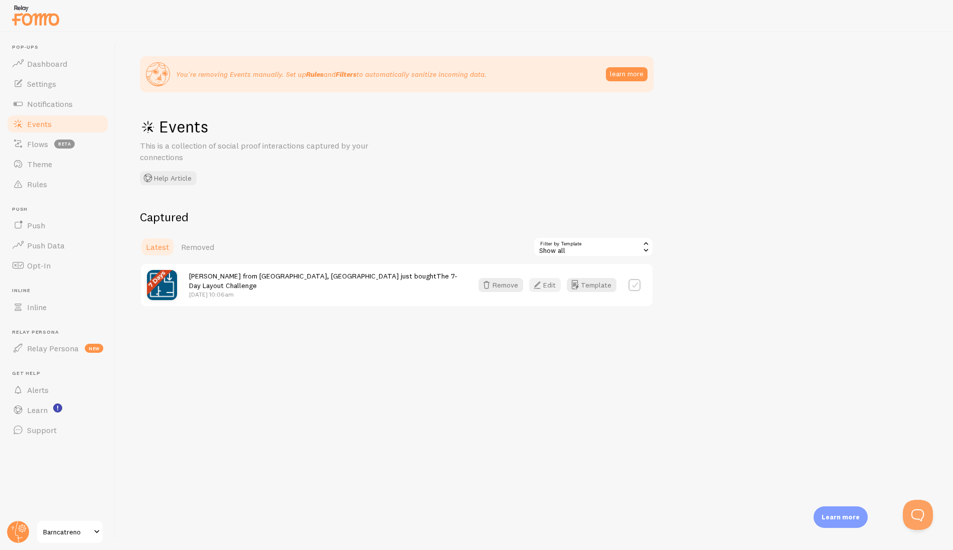
click at [553, 289] on button "Edit" at bounding box center [545, 285] width 32 height 14
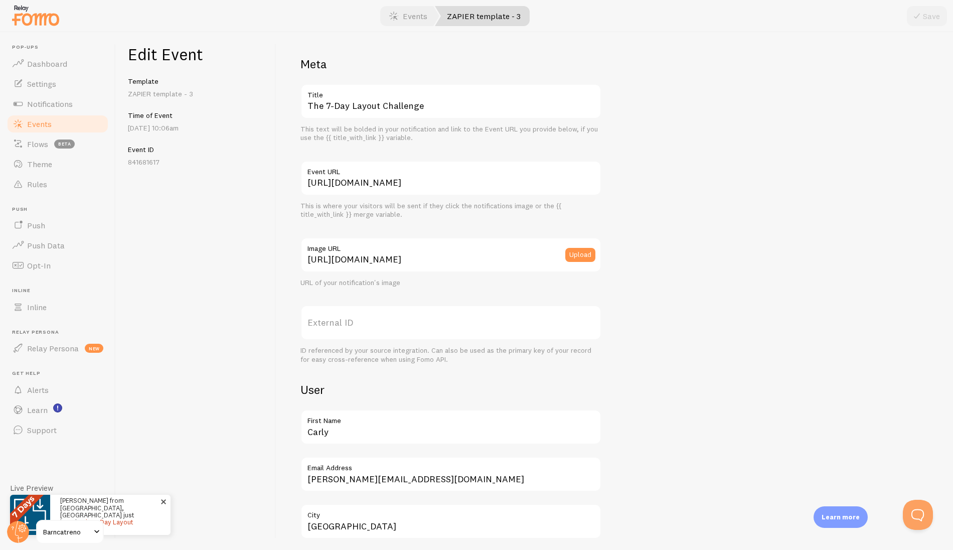
click at [118, 518] on link "The 7-Day Layout Challenge" at bounding box center [96, 525] width 73 height 15
click at [165, 497] on span at bounding box center [163, 501] width 17 height 17
click at [21, 533] on circle at bounding box center [18, 532] width 22 height 22
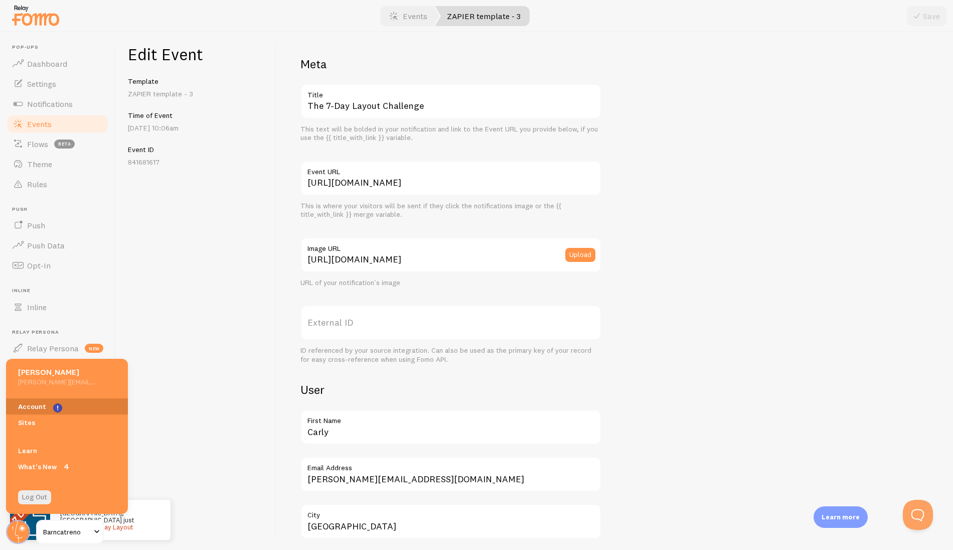
click at [41, 407] on link "Account" at bounding box center [67, 406] width 122 height 16
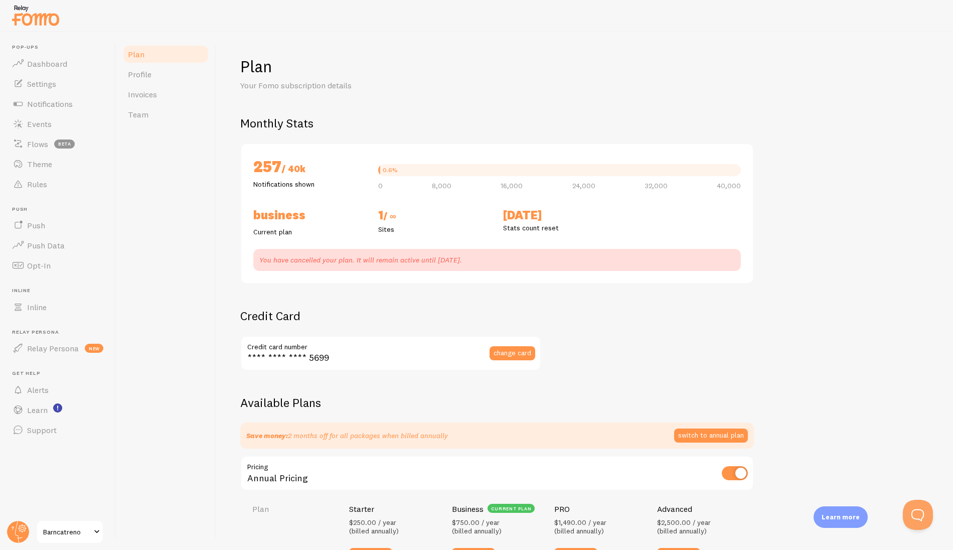
checkbox input "true"
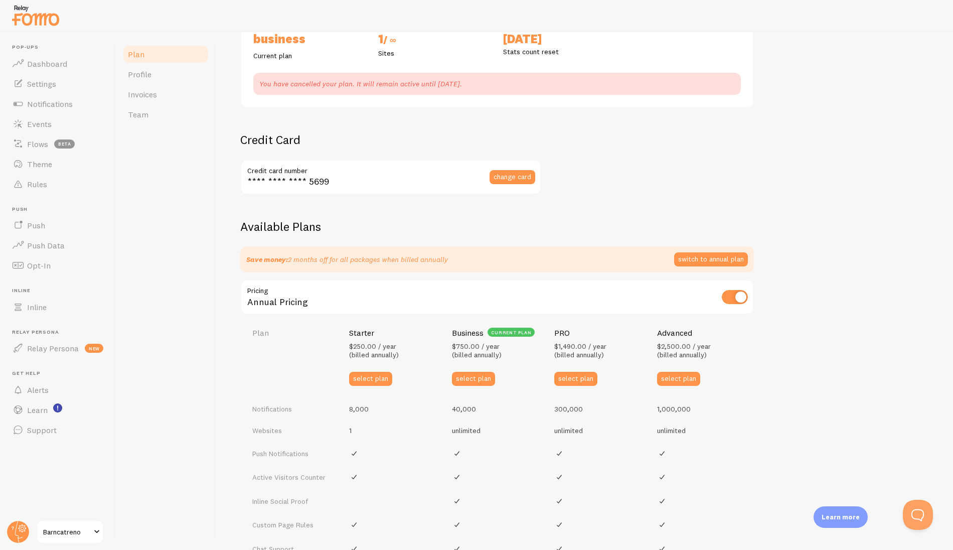
scroll to position [181, 0]
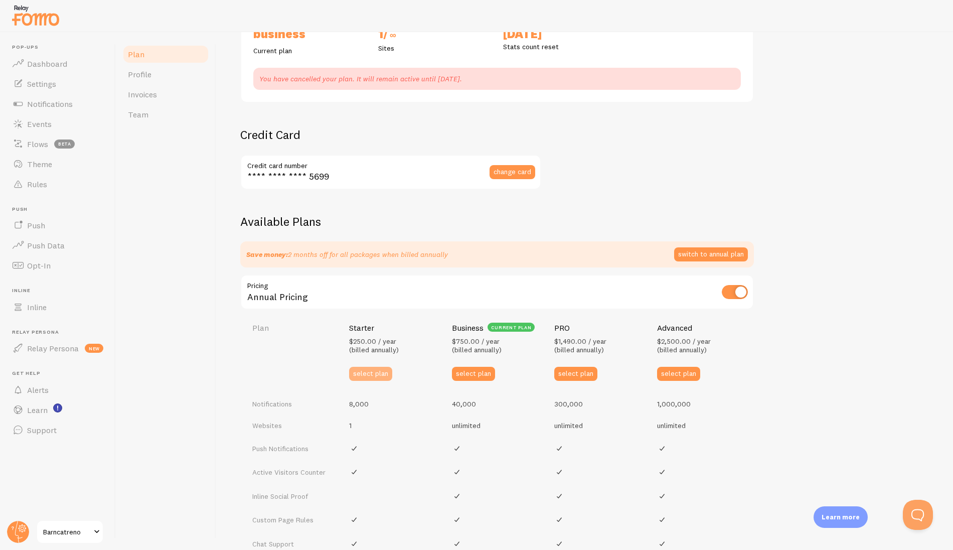
click at [376, 371] on button "select plan" at bounding box center [370, 374] width 43 height 14
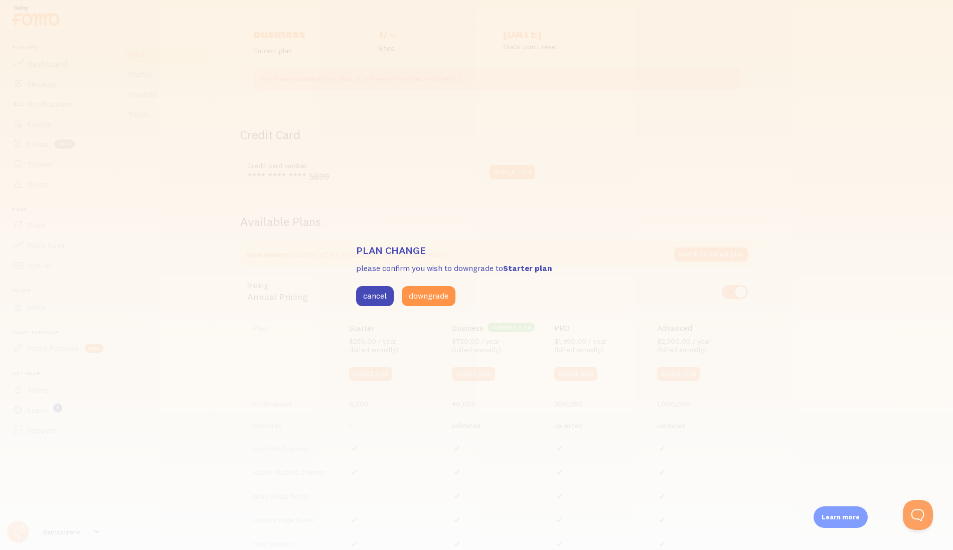
click at [611, 205] on div "Plan change please confirm you wish to downgrade to Starter plan cancel downgra…" at bounding box center [476, 275] width 953 height 550
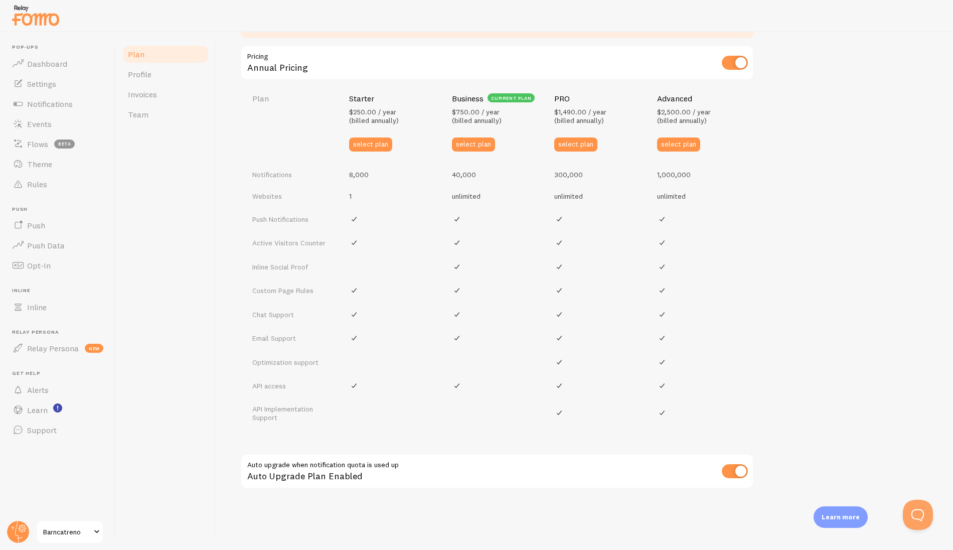
scroll to position [410, 0]
click at [362, 145] on button "select plan" at bounding box center [370, 144] width 43 height 14
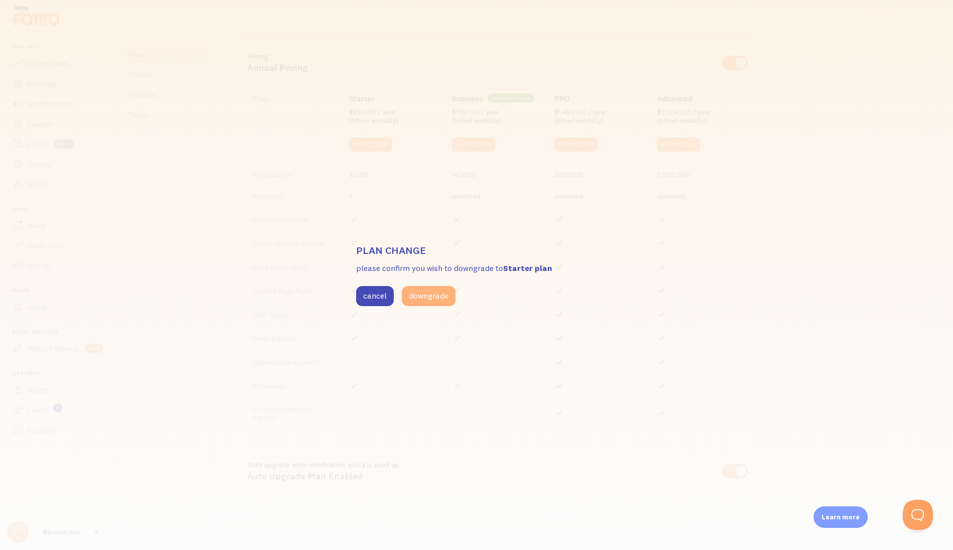
click at [433, 298] on button "downgrade" at bounding box center [429, 296] width 54 height 20
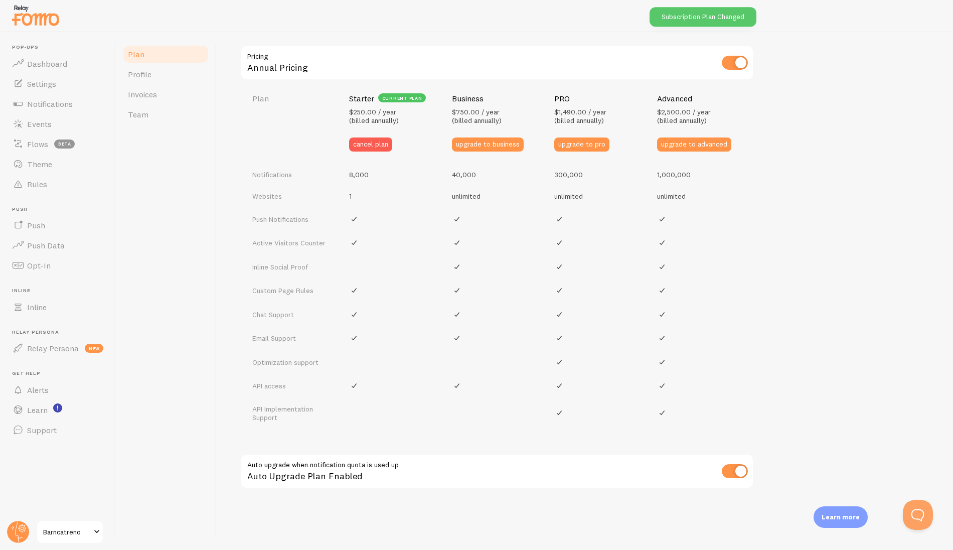
scroll to position [343, 0]
click at [39, 104] on span "Notifications" at bounding box center [50, 104] width 46 height 10
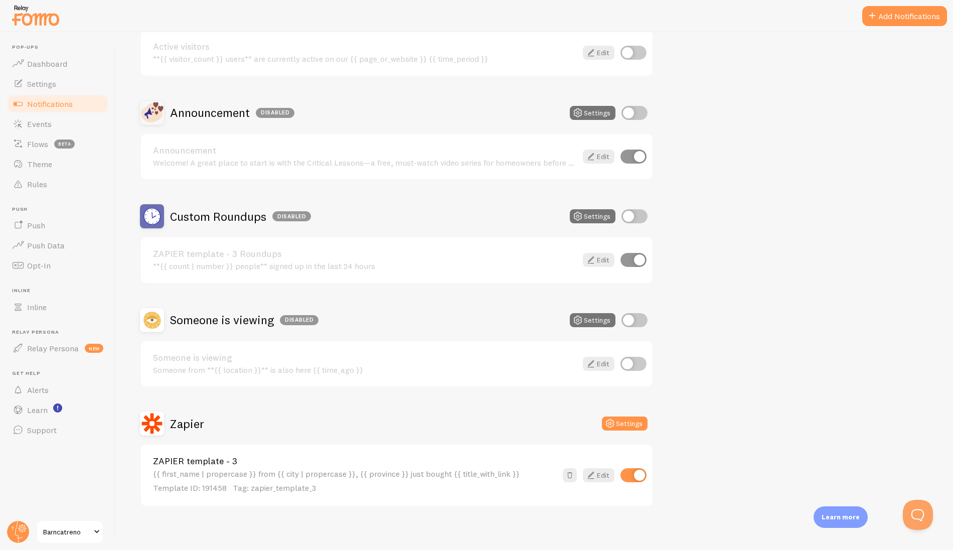
scroll to position [137, 0]
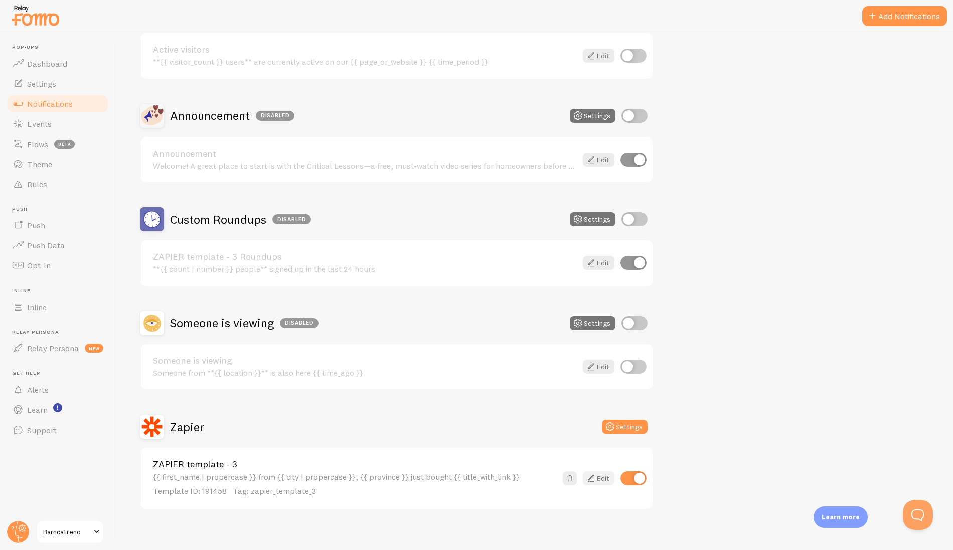
click at [594, 478] on icon at bounding box center [591, 478] width 12 height 12
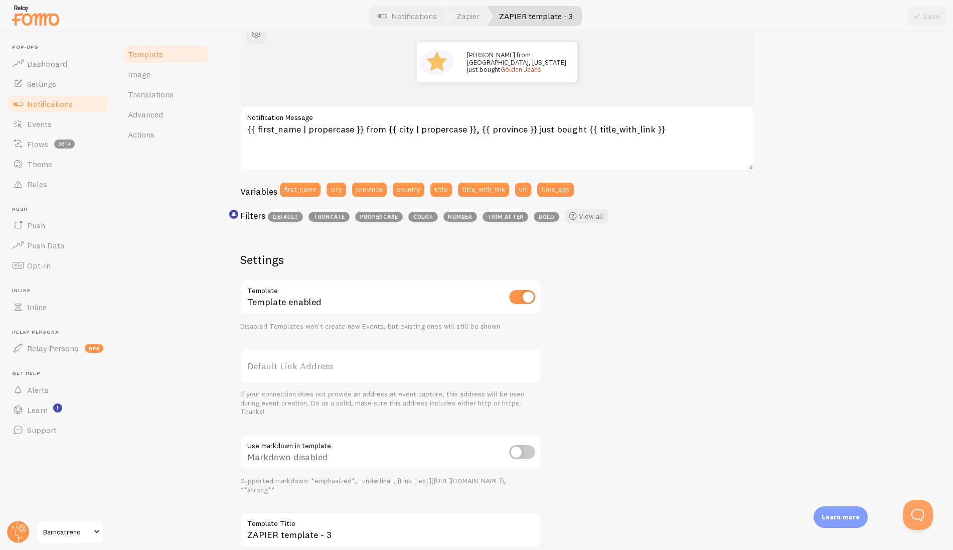
scroll to position [137, 0]
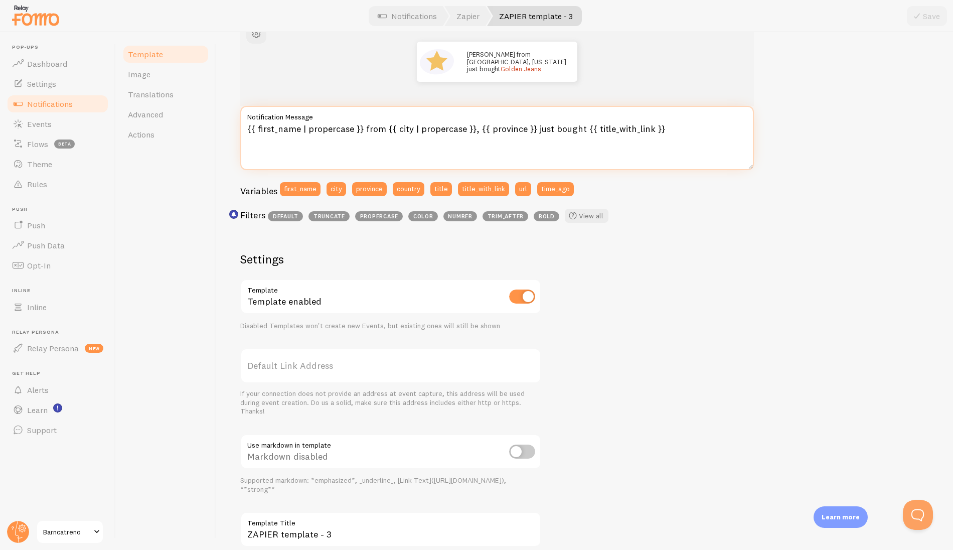
click at [548, 127] on textarea "{{ first_name | propercase }} from {{ city | propercase }}, {{ province }} just…" at bounding box center [497, 138] width 514 height 64
click at [648, 129] on textarea "{{ first_name | propercase }} from {{ city | propercase }}, {{ province }} boug…" at bounding box center [497, 138] width 514 height 64
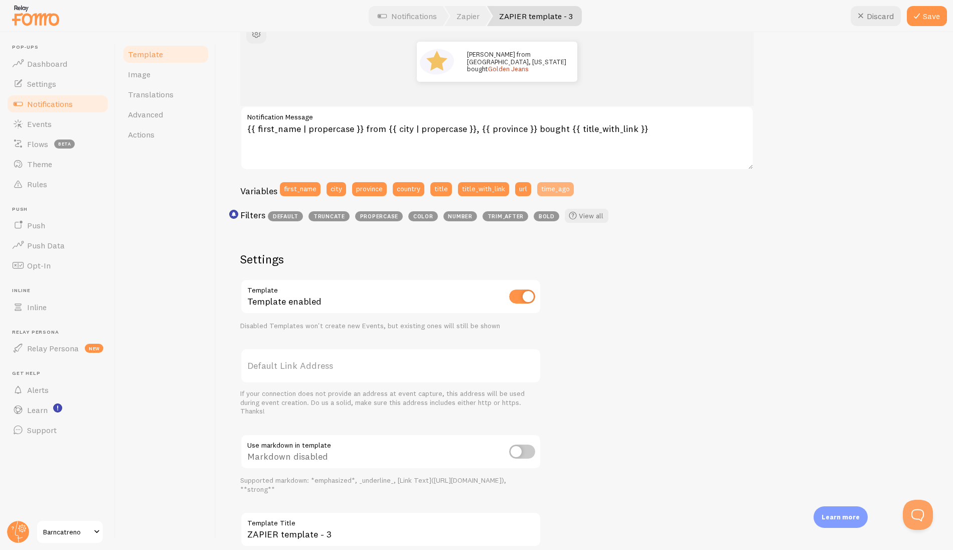
click at [559, 193] on button "time_ago" at bounding box center [555, 189] width 37 height 14
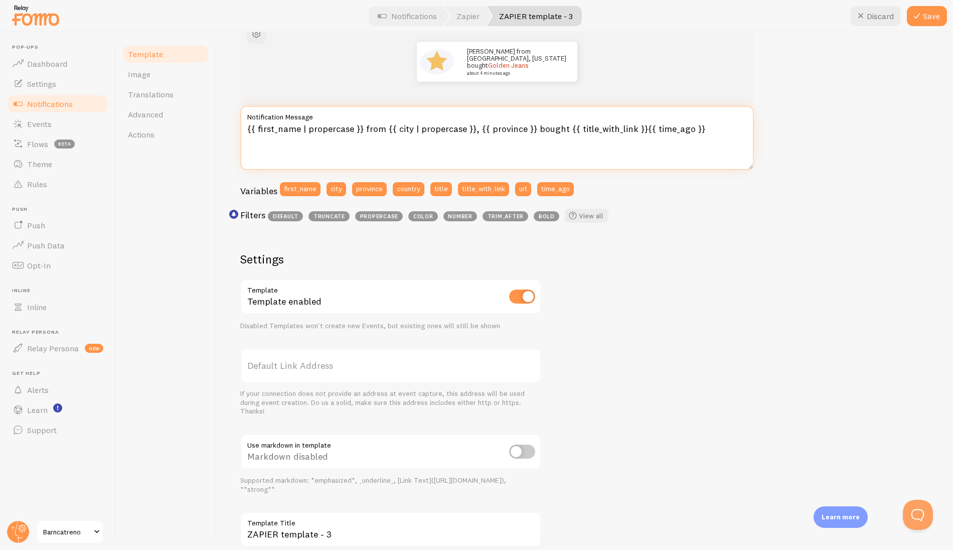
drag, startPoint x: 559, startPoint y: 130, endPoint x: 533, endPoint y: 132, distance: 25.6
click at [533, 132] on textarea "{{ first_name | propercase }} from {{ city | propercase }}, {{ province }} boug…" at bounding box center [497, 138] width 514 height 64
type textarea "{{ first_name | propercase }} from {{ city | propercase }}, {{ province }} join…"
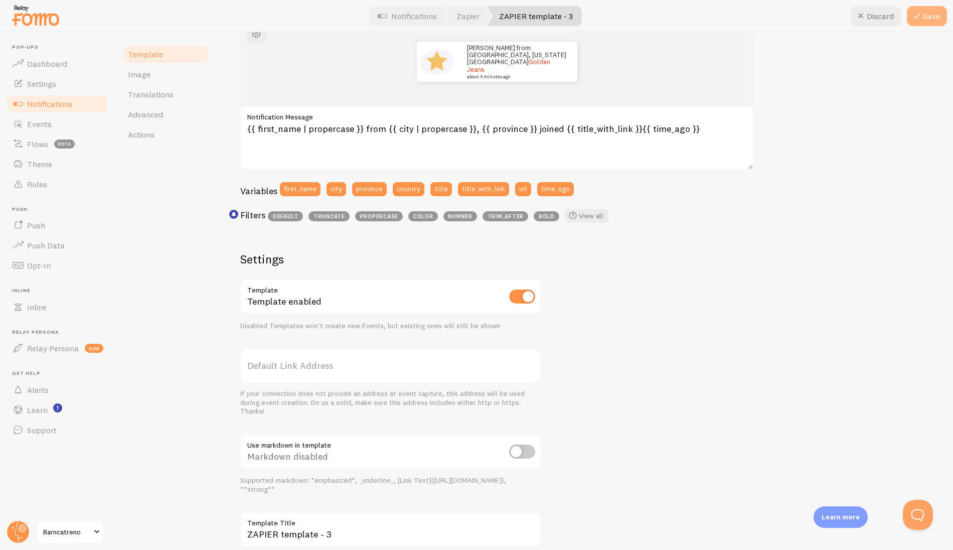
click at [926, 15] on button "Save" at bounding box center [927, 16] width 40 height 20
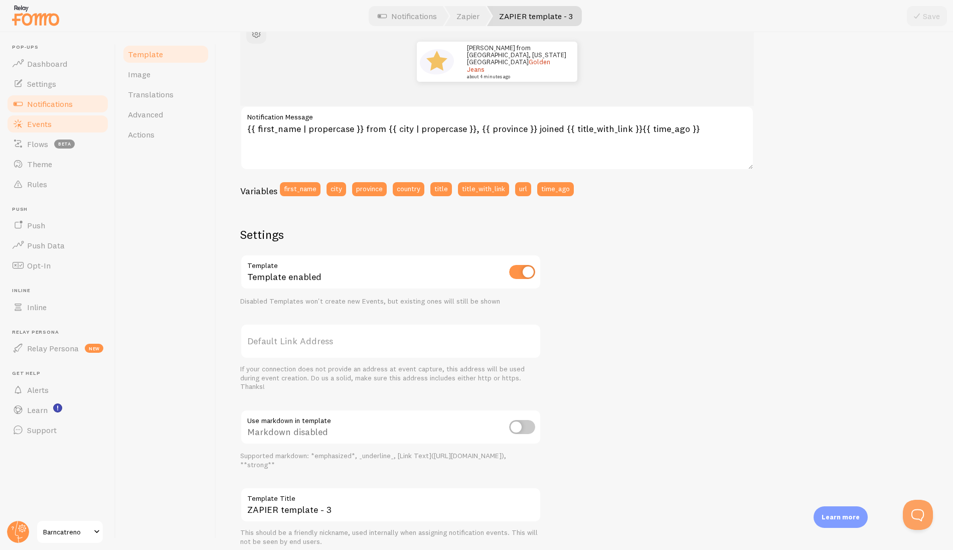
click at [34, 128] on span "Events" at bounding box center [39, 124] width 25 height 10
